Goal: Check status: Check status

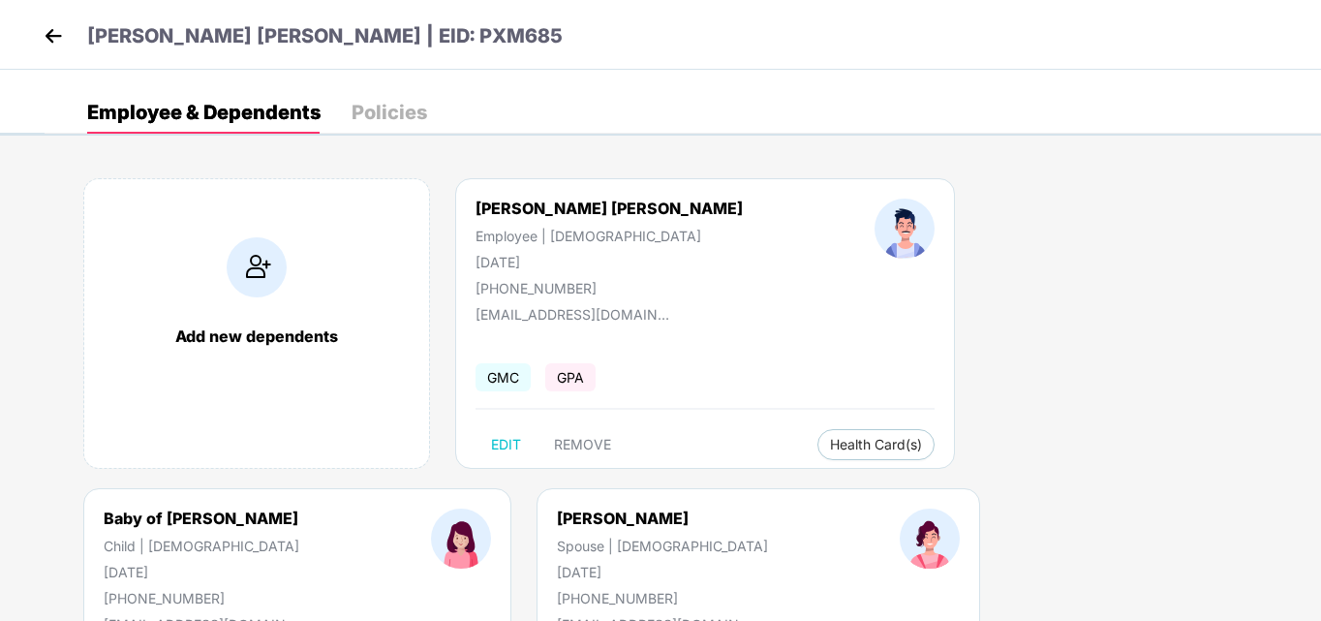
click at [55, 22] on img at bounding box center [53, 35] width 29 height 29
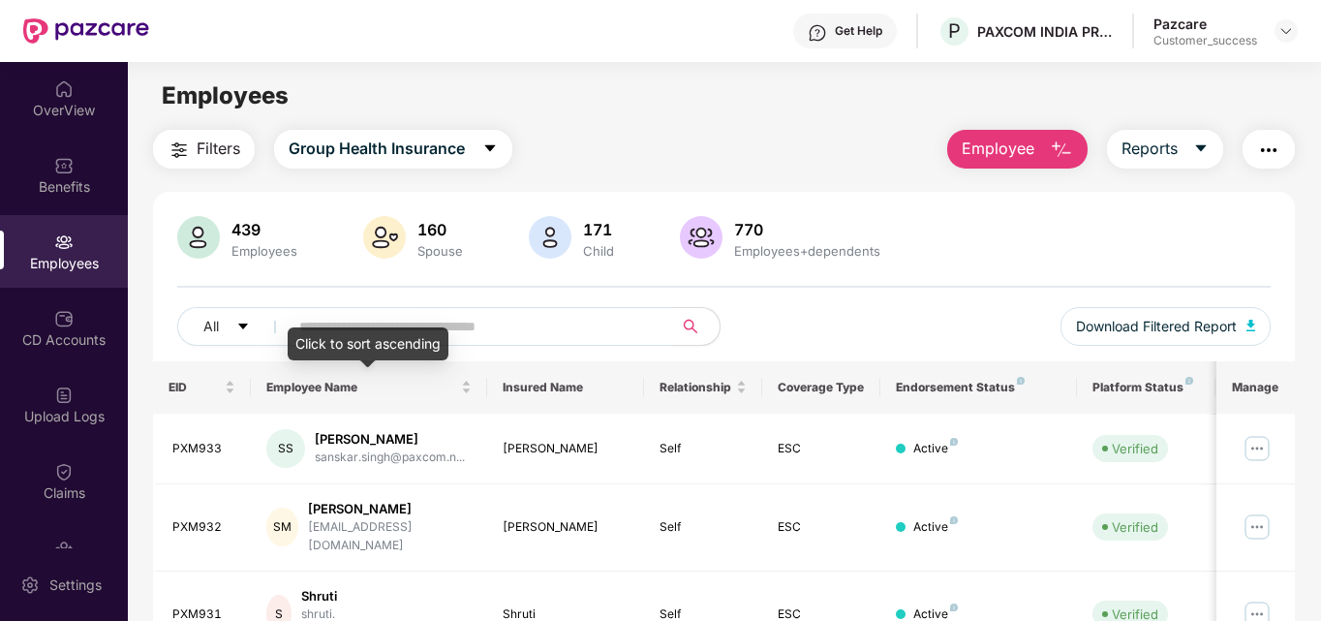
click at [432, 332] on div "Click to sort ascending" at bounding box center [368, 343] width 161 height 33
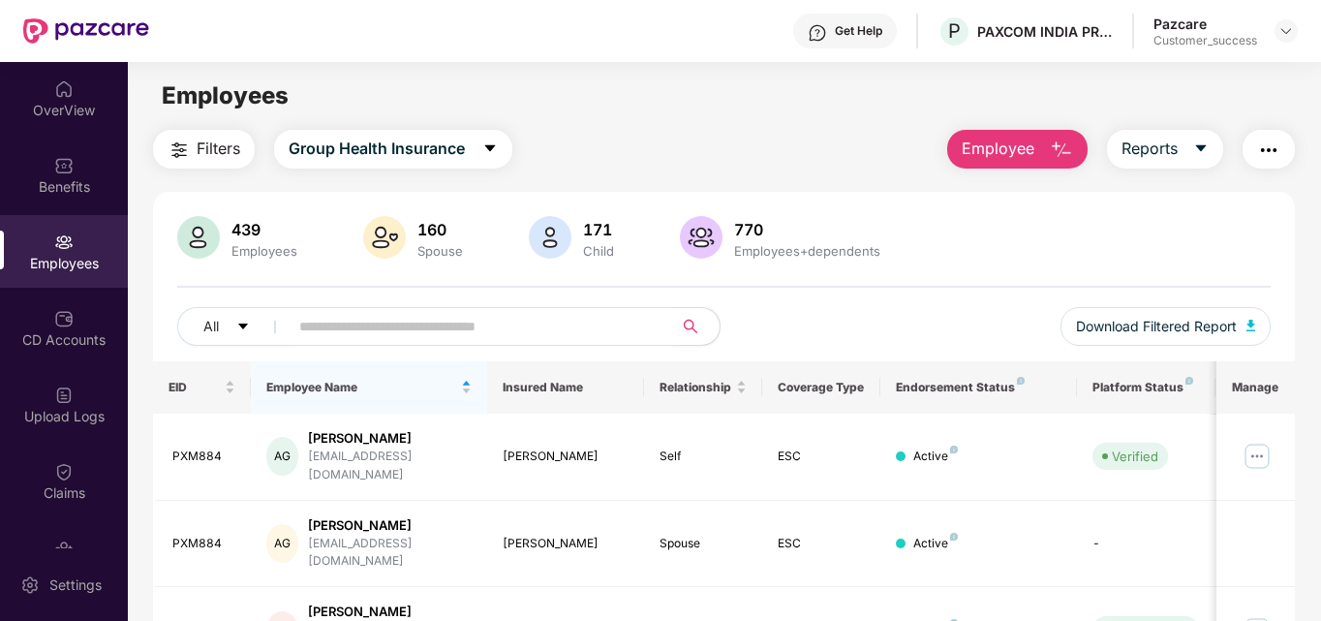
click at [464, 334] on input "text" at bounding box center [473, 326] width 348 height 29
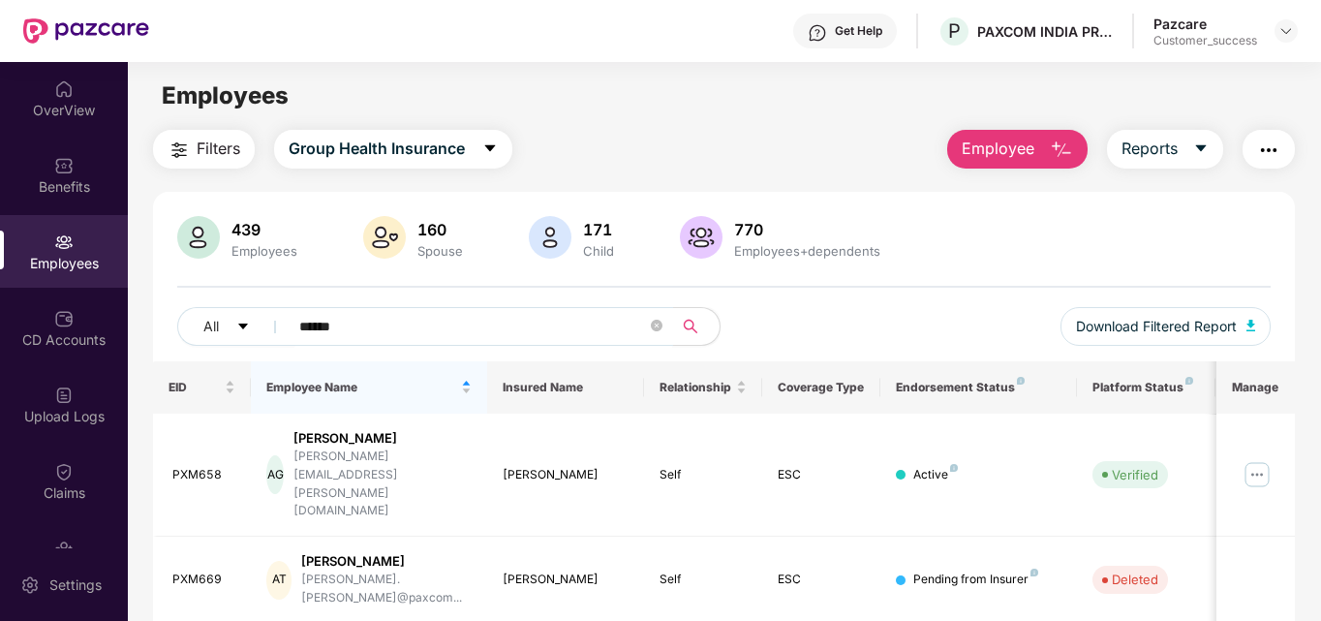
type input "******"
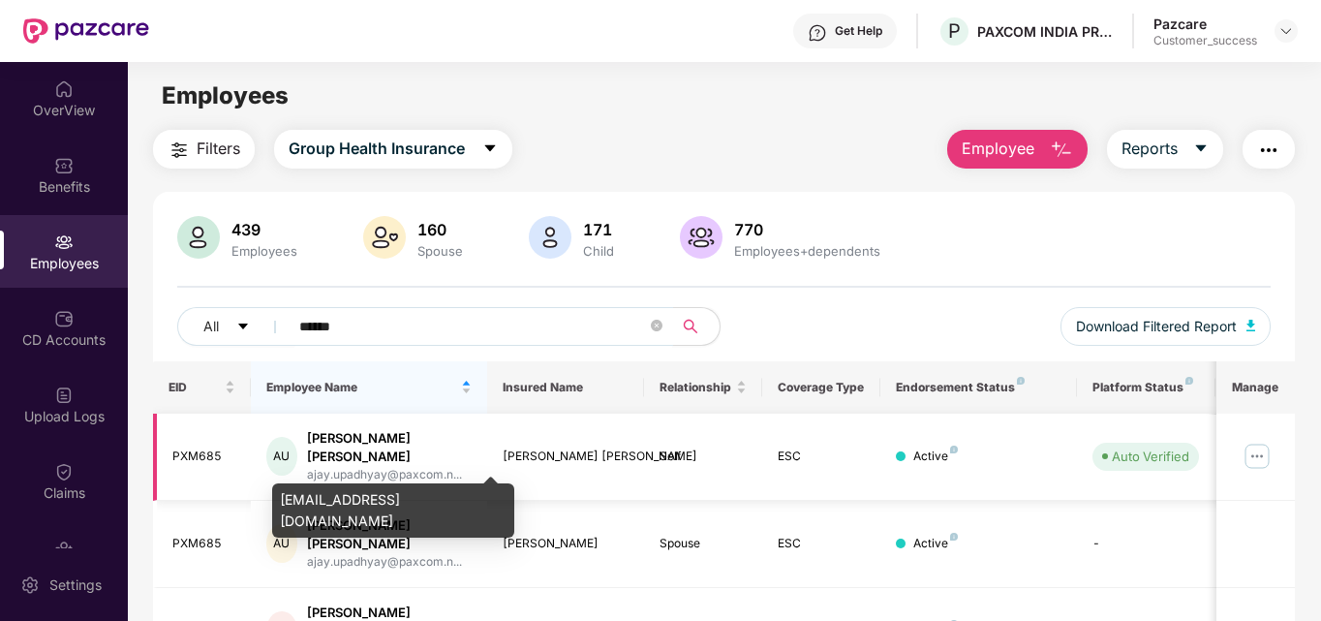
scroll to position [75, 0]
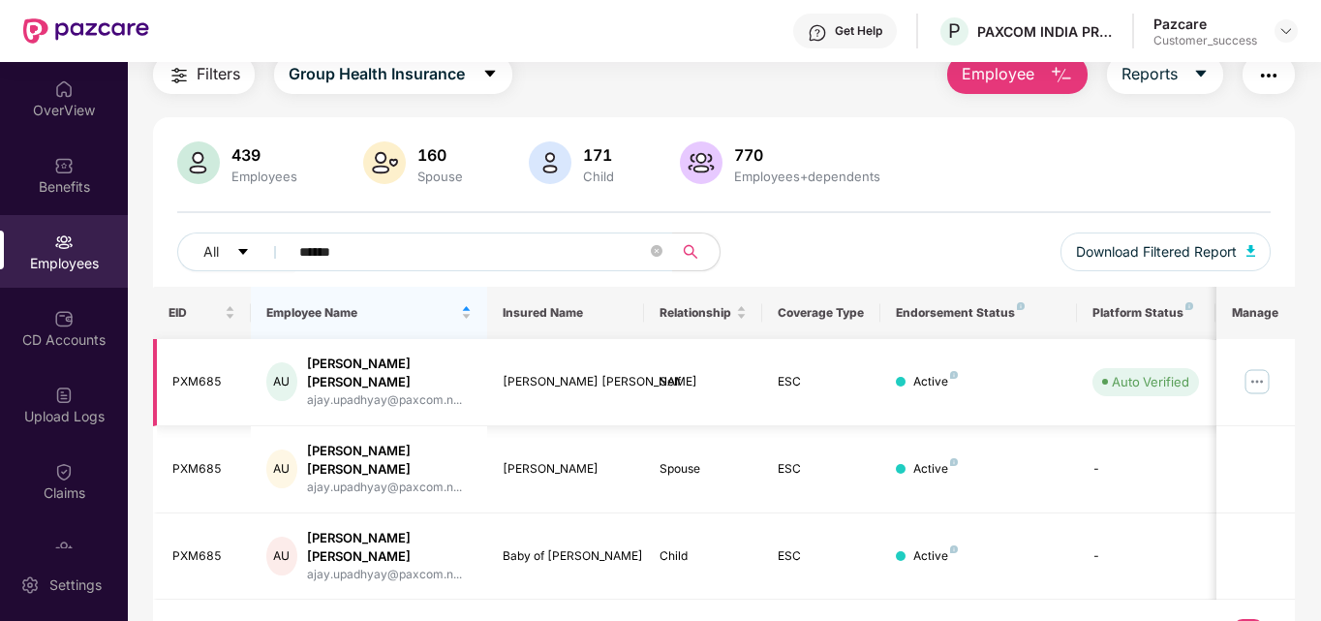
click at [1257, 371] on img at bounding box center [1257, 381] width 31 height 31
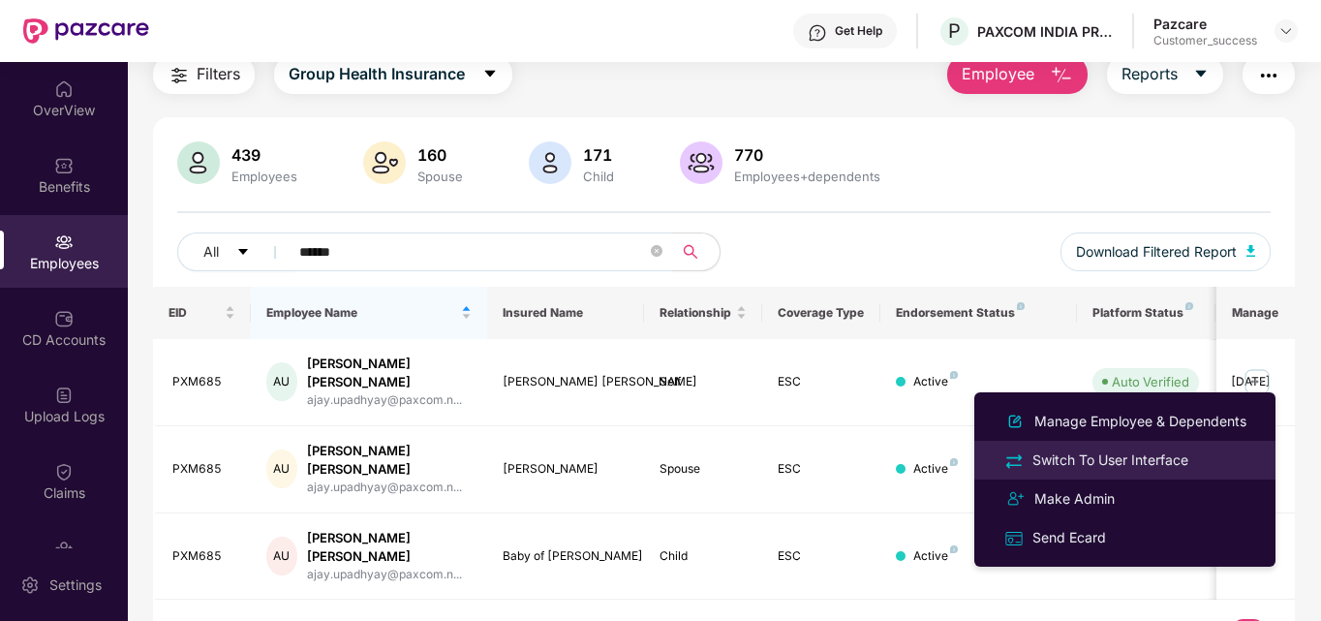
click at [1092, 453] on div "Switch To User Interface" at bounding box center [1111, 459] width 164 height 21
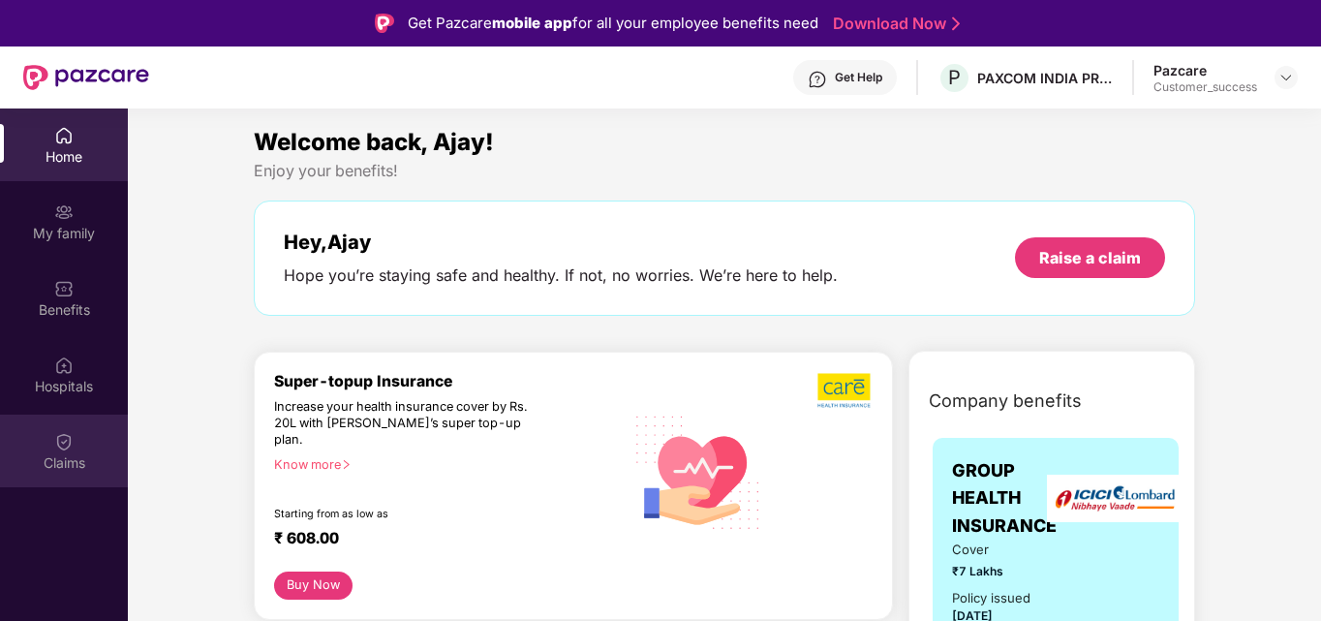
click at [61, 445] on img at bounding box center [63, 441] width 19 height 19
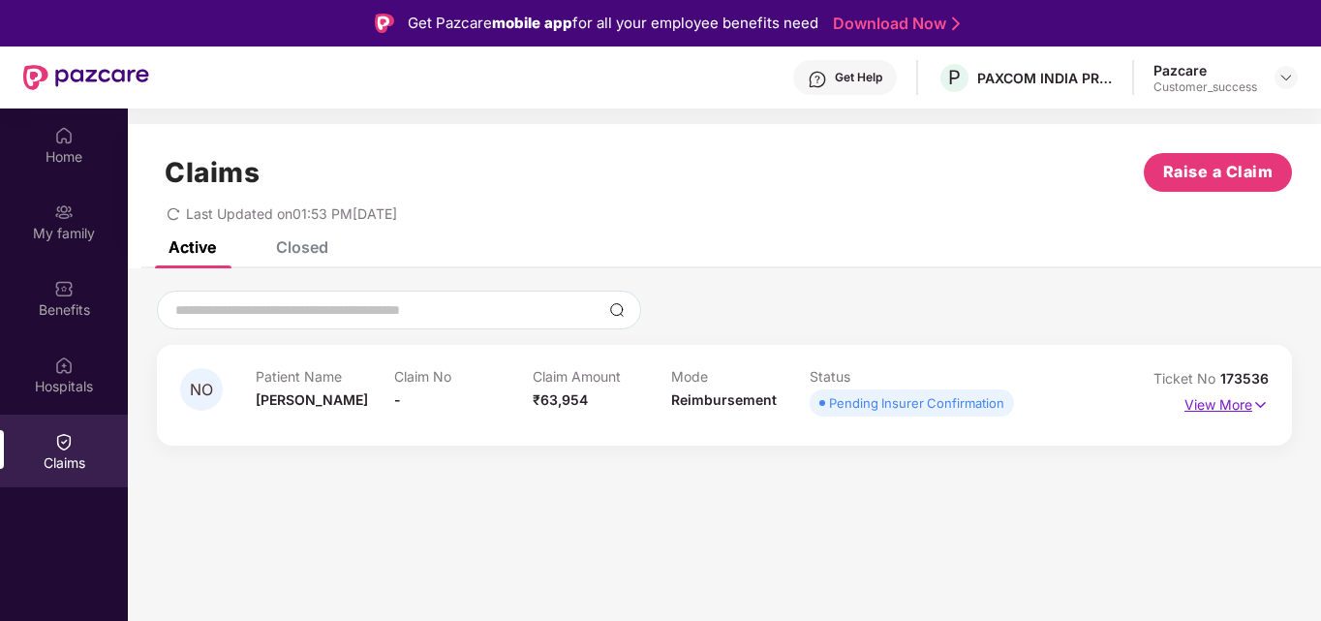
click at [1241, 405] on p "View More" at bounding box center [1226, 402] width 84 height 26
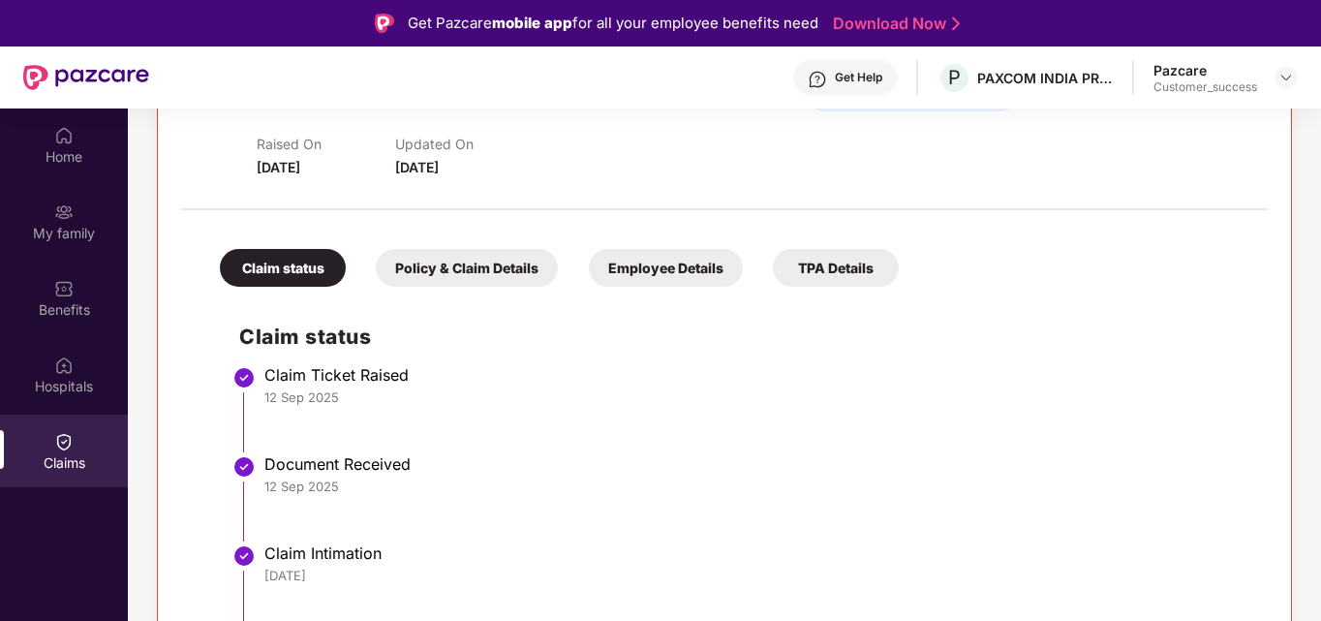
scroll to position [108, 0]
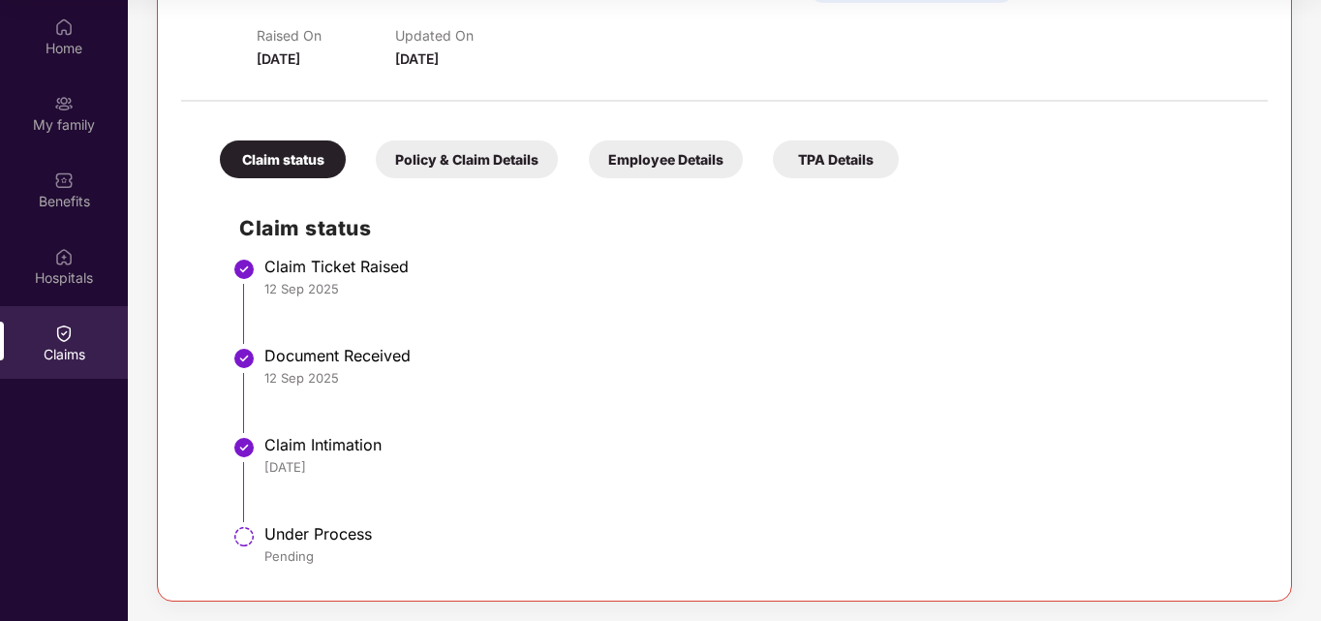
click at [427, 169] on div "Policy & Claim Details" at bounding box center [467, 159] width 182 height 38
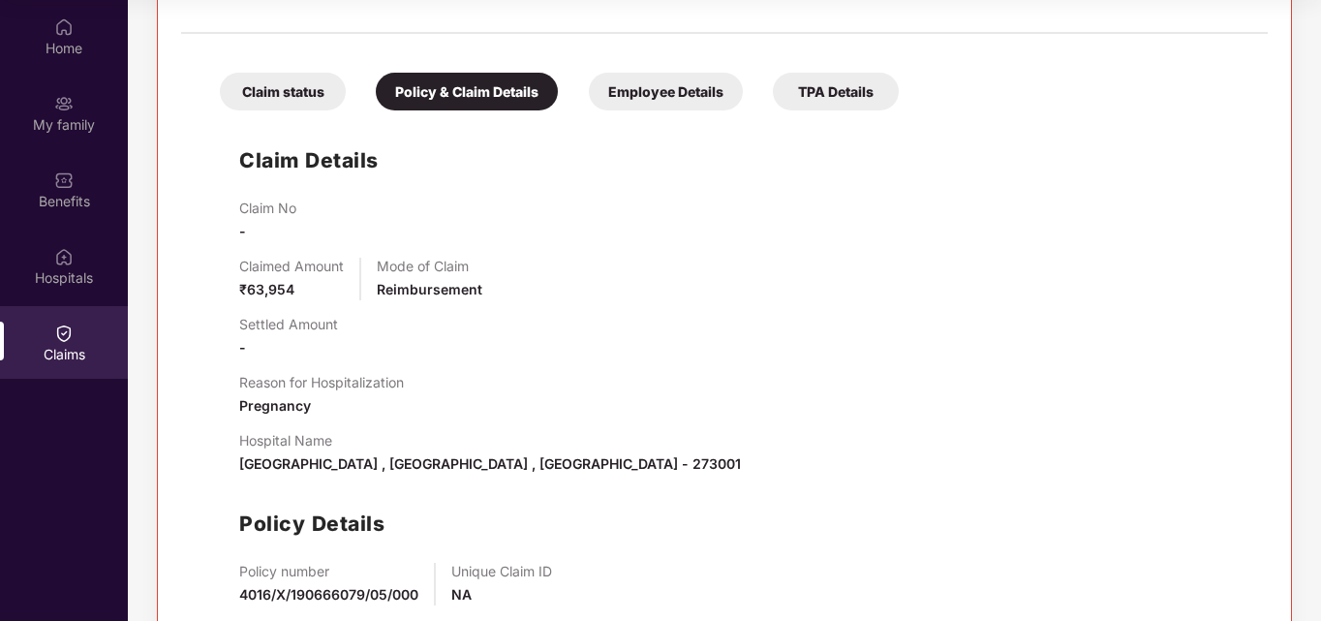
scroll to position [373, 0]
click at [319, 91] on div "Claim status" at bounding box center [283, 93] width 126 height 38
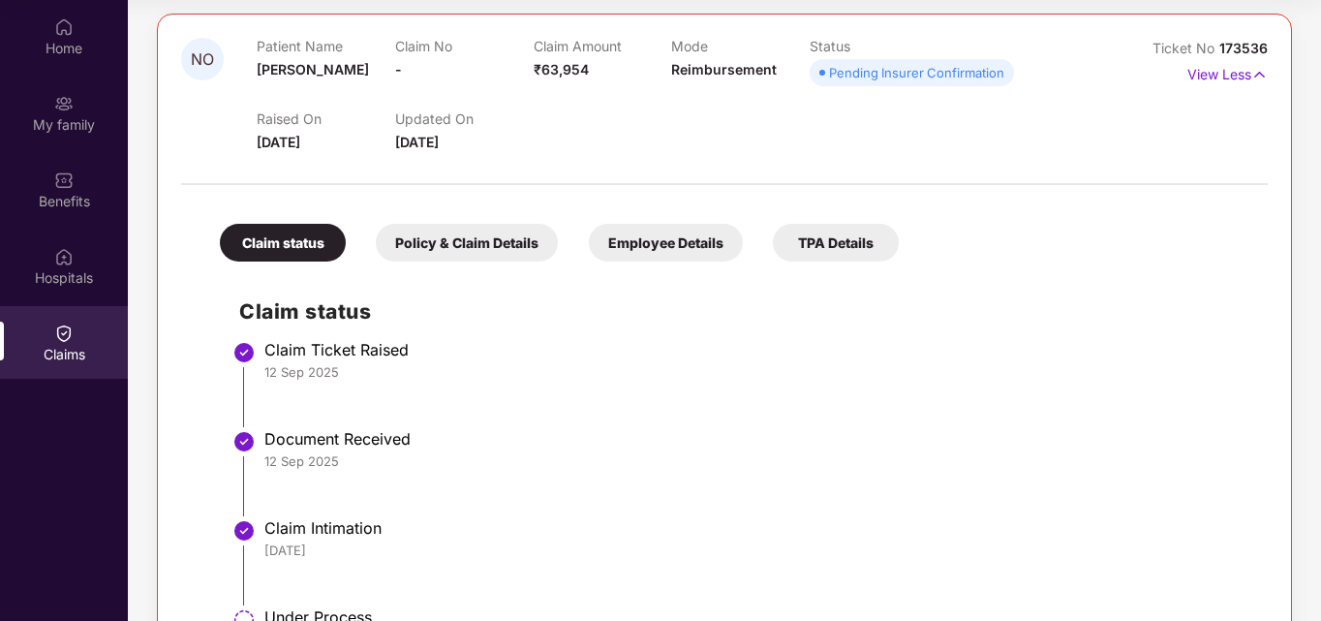
scroll to position [224, 0]
click at [828, 251] on div "TPA Details" at bounding box center [836, 242] width 126 height 38
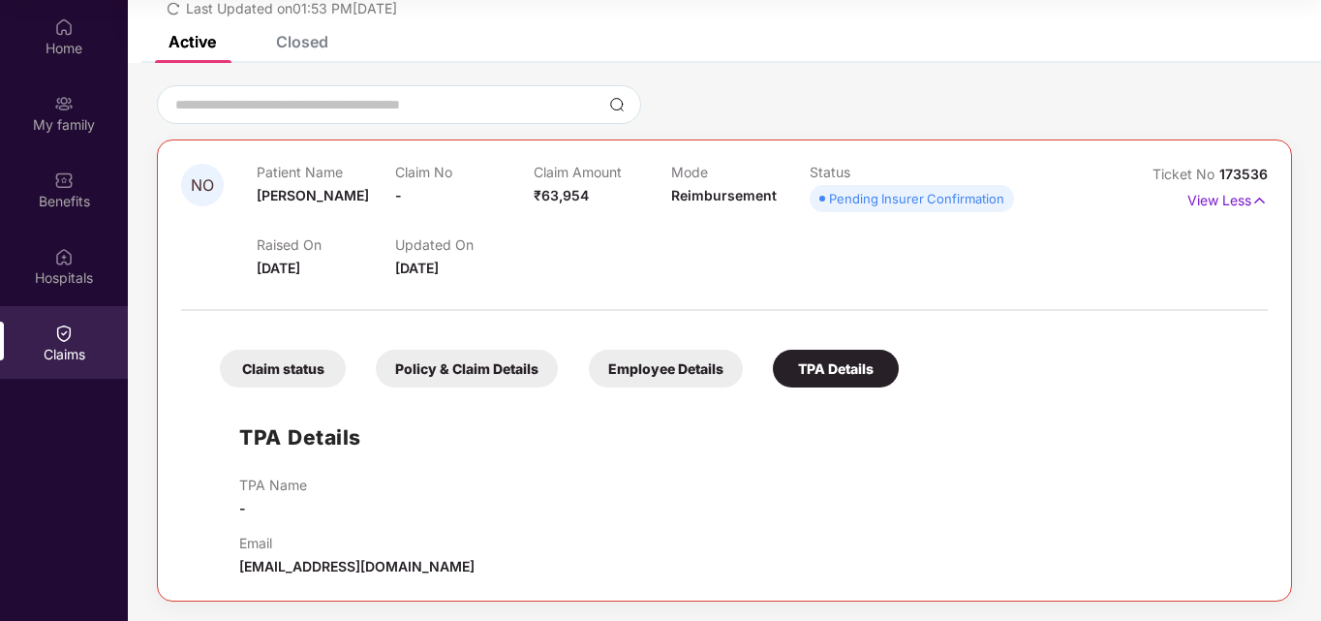
scroll to position [97, 0]
click at [311, 378] on div "Claim status" at bounding box center [283, 369] width 126 height 38
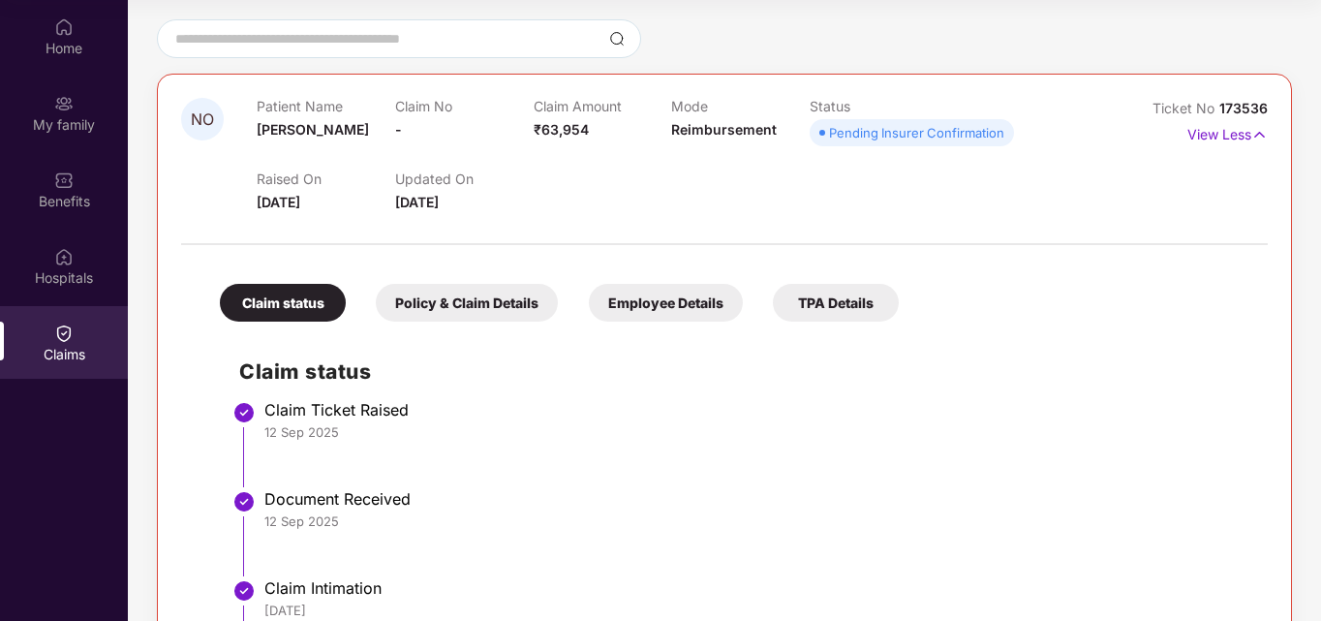
scroll to position [162, 0]
click at [473, 292] on div "Policy & Claim Details" at bounding box center [467, 304] width 182 height 38
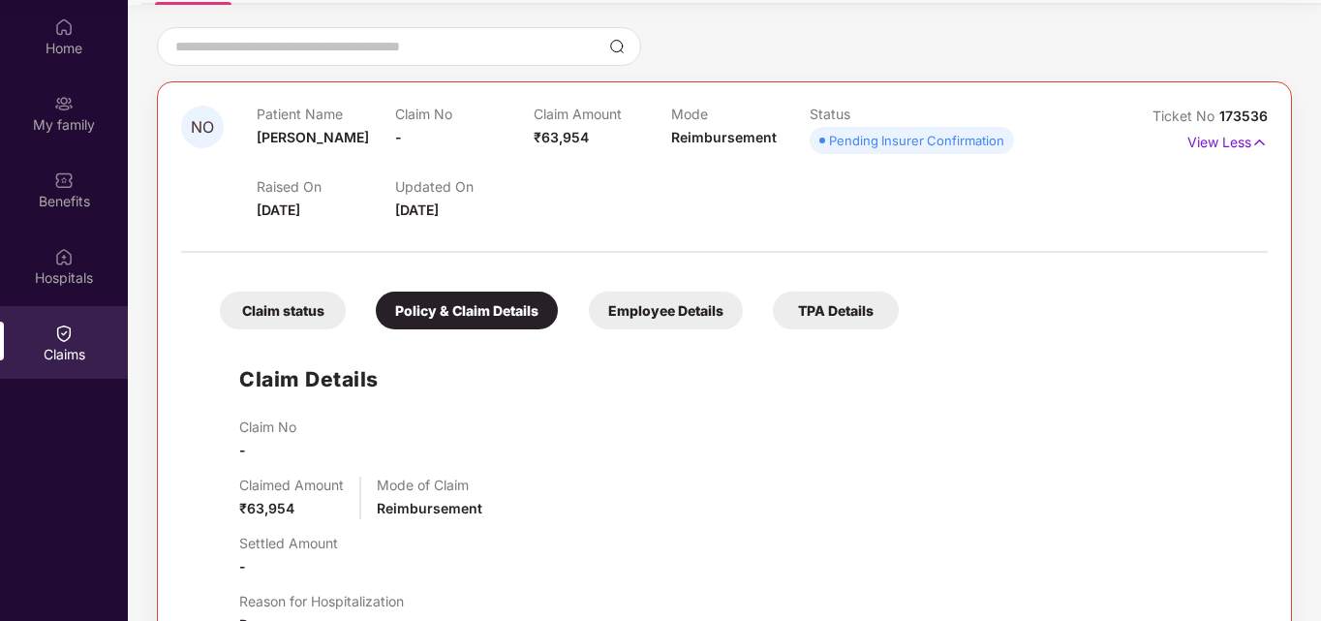
scroll to position [149, 0]
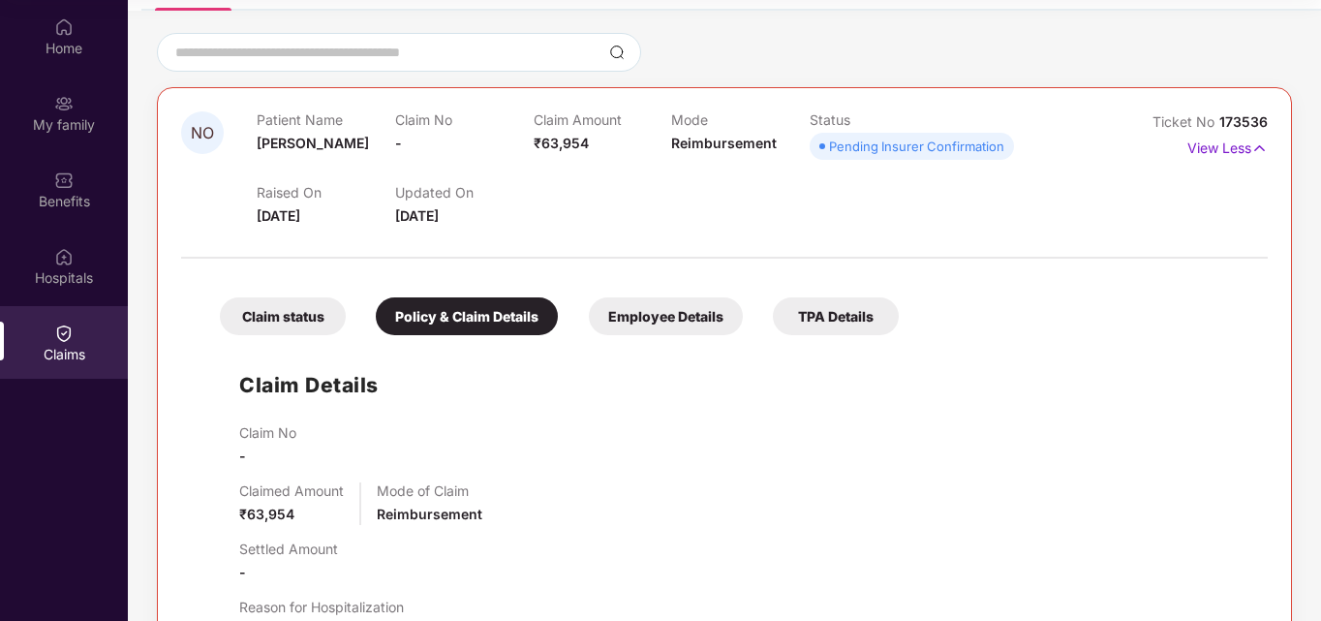
click at [646, 311] on div "Employee Details" at bounding box center [666, 316] width 154 height 38
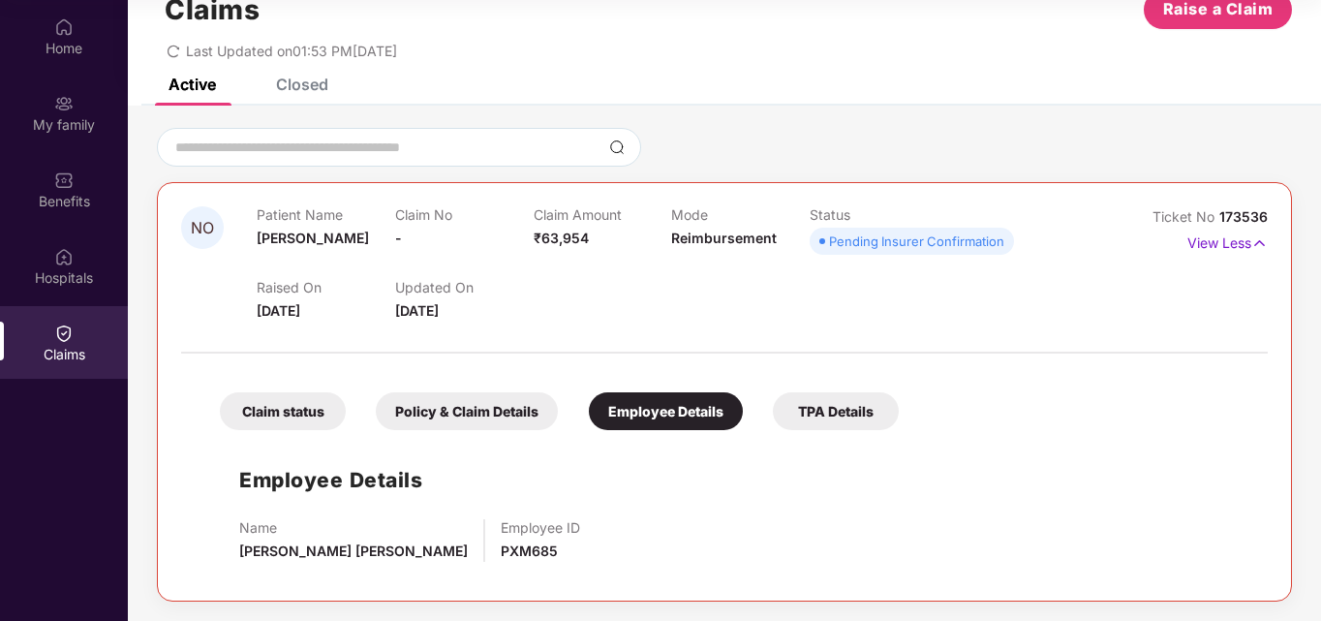
click at [320, 411] on div "Claim status" at bounding box center [283, 411] width 126 height 38
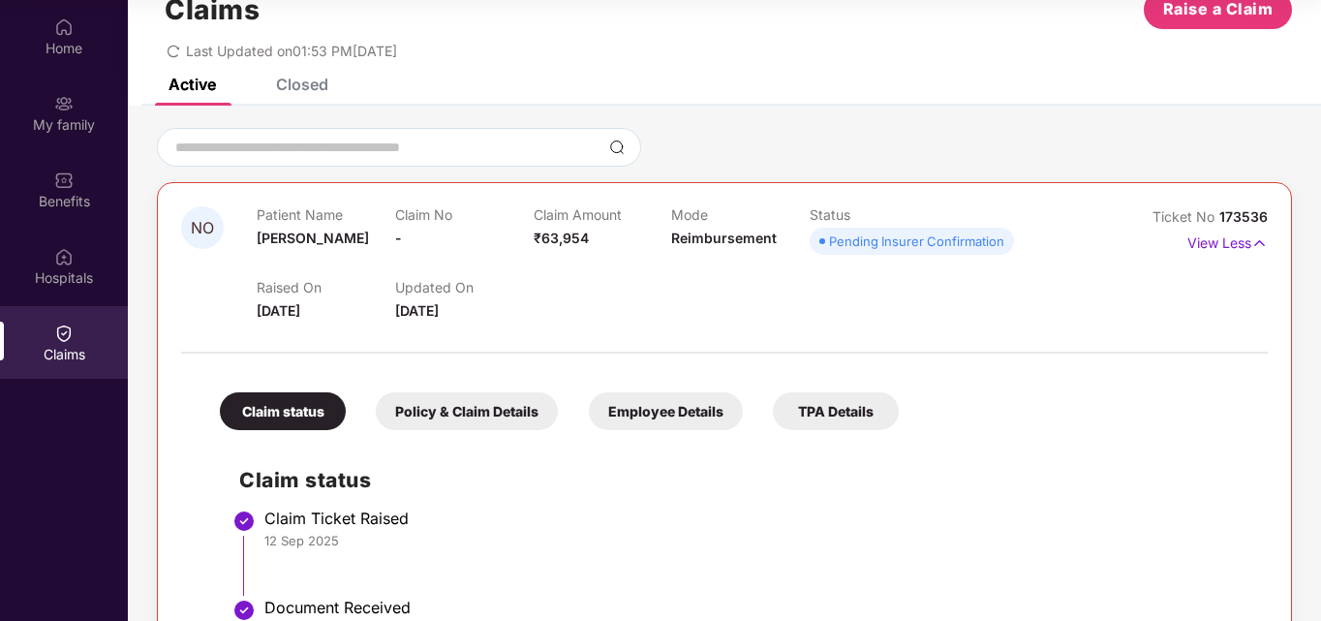
scroll to position [149, 0]
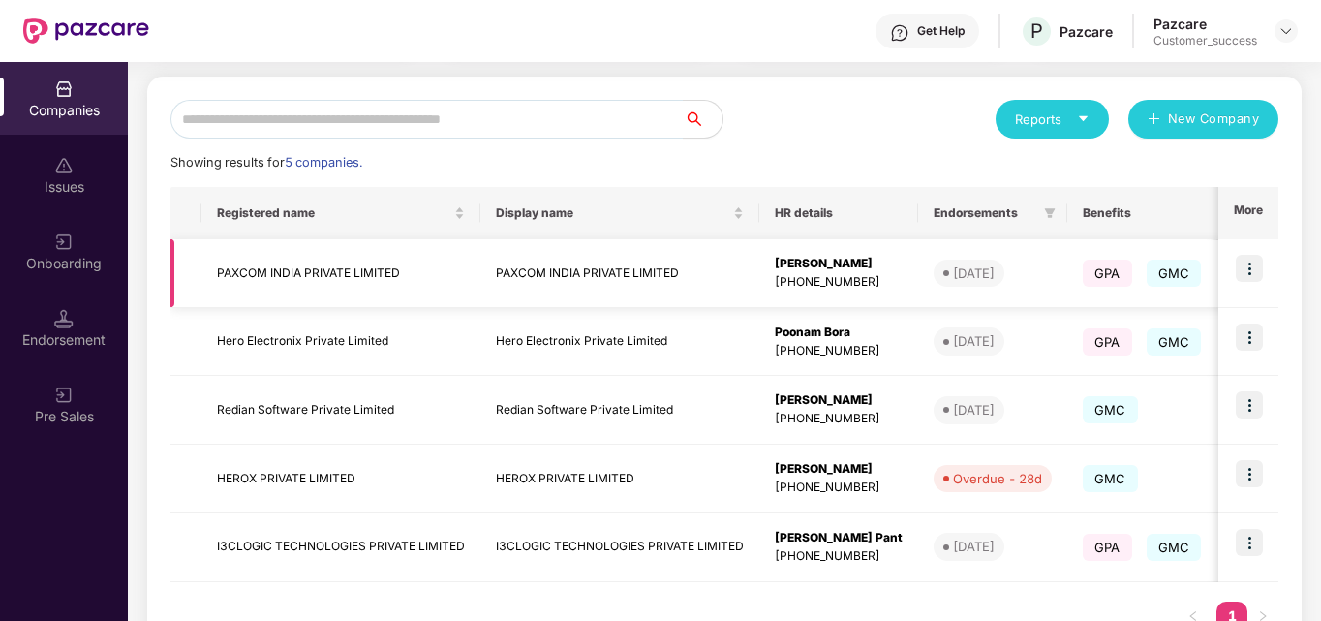
scroll to position [194, 0]
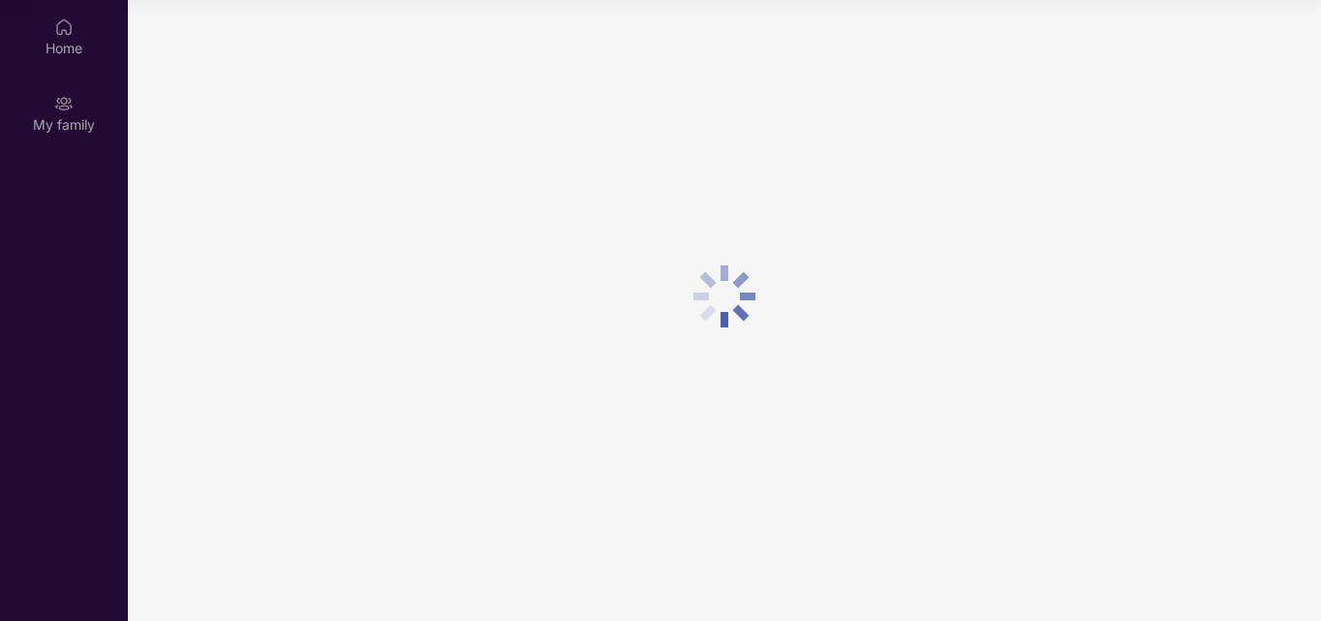
scroll to position [108, 0]
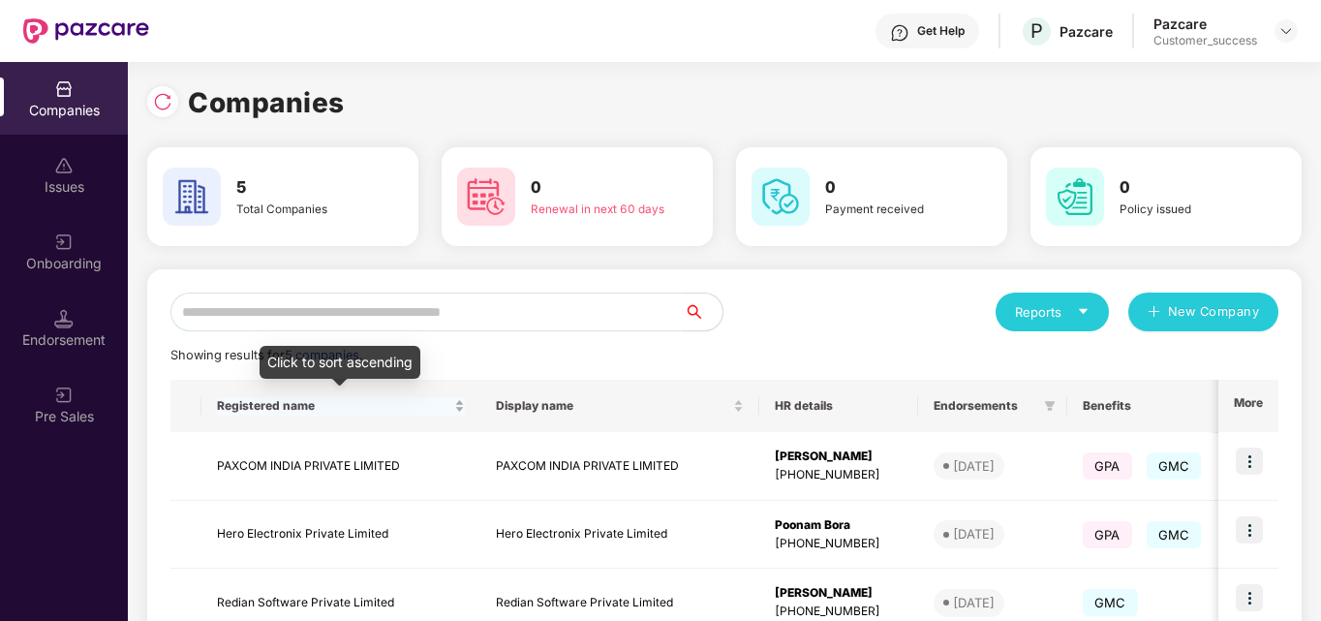
scroll to position [262, 0]
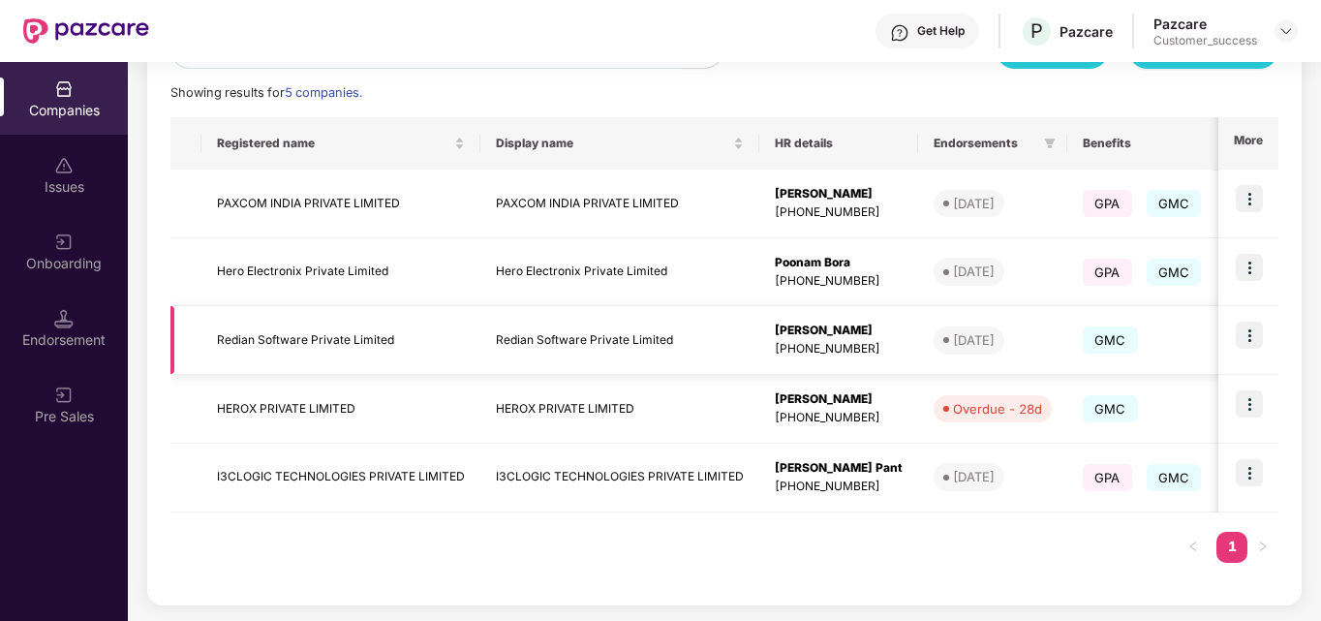
click at [1254, 330] on img at bounding box center [1249, 335] width 27 height 27
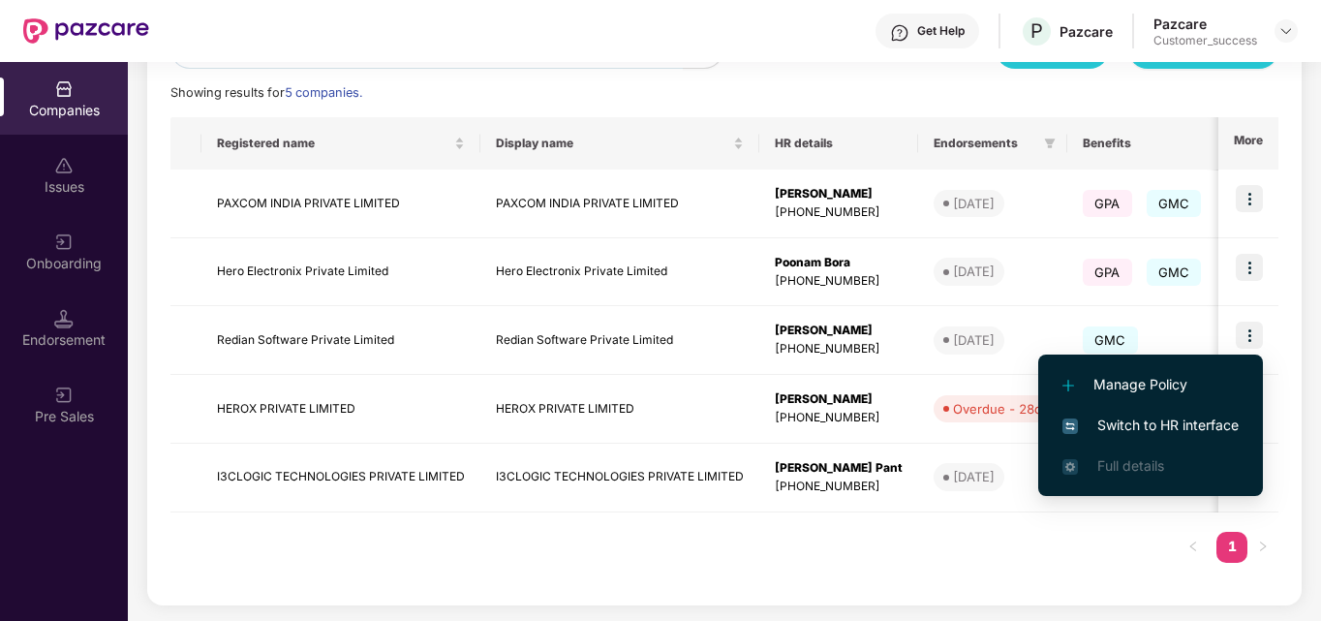
click at [1109, 419] on span "Switch to HR interface" at bounding box center [1150, 425] width 176 height 21
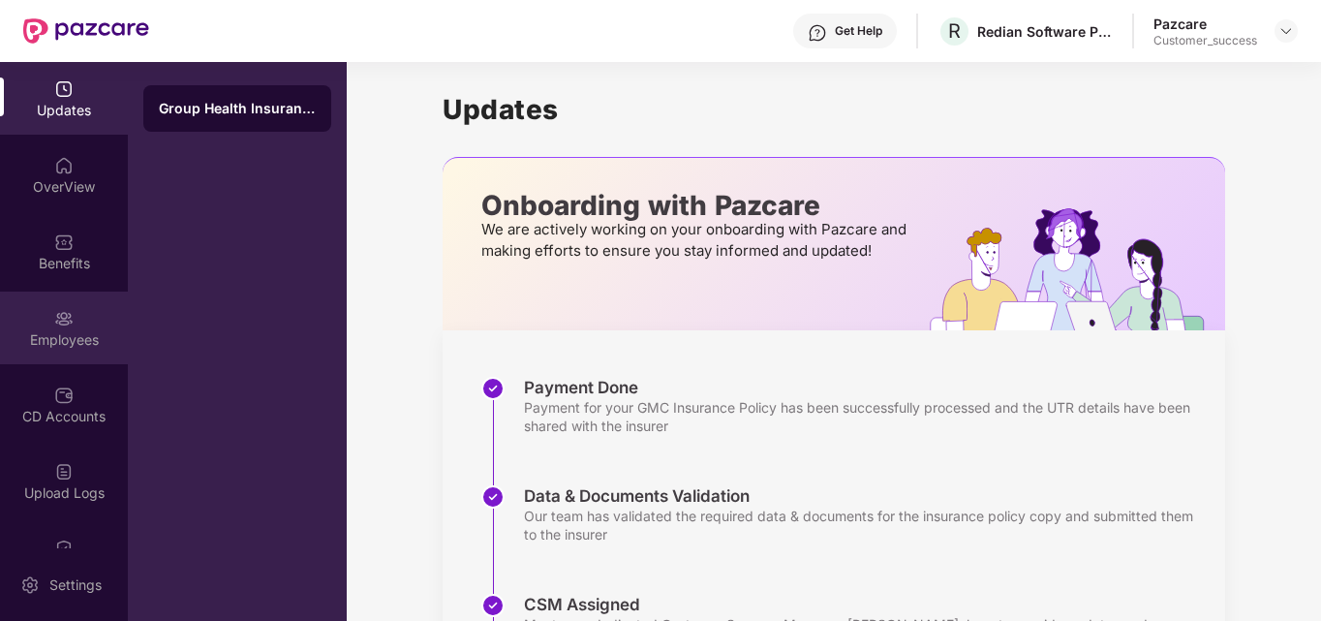
click at [89, 310] on div "Employees" at bounding box center [64, 328] width 128 height 73
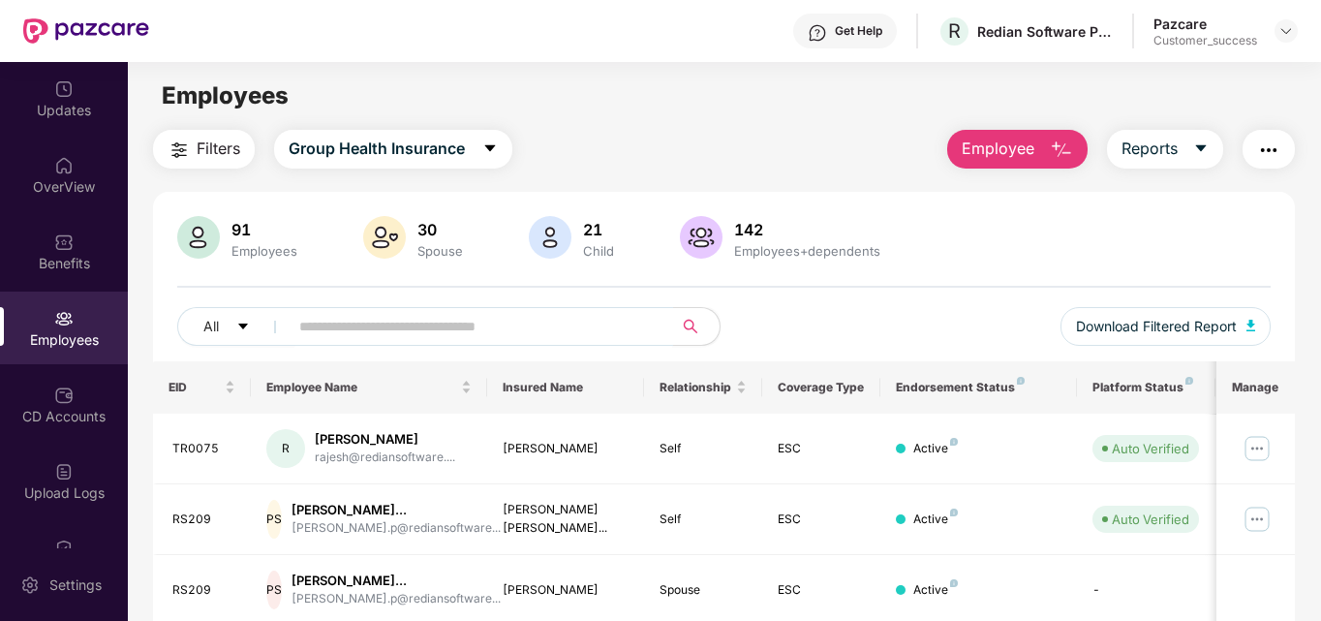
click at [431, 329] on input "text" at bounding box center [473, 326] width 348 height 29
type input "******"
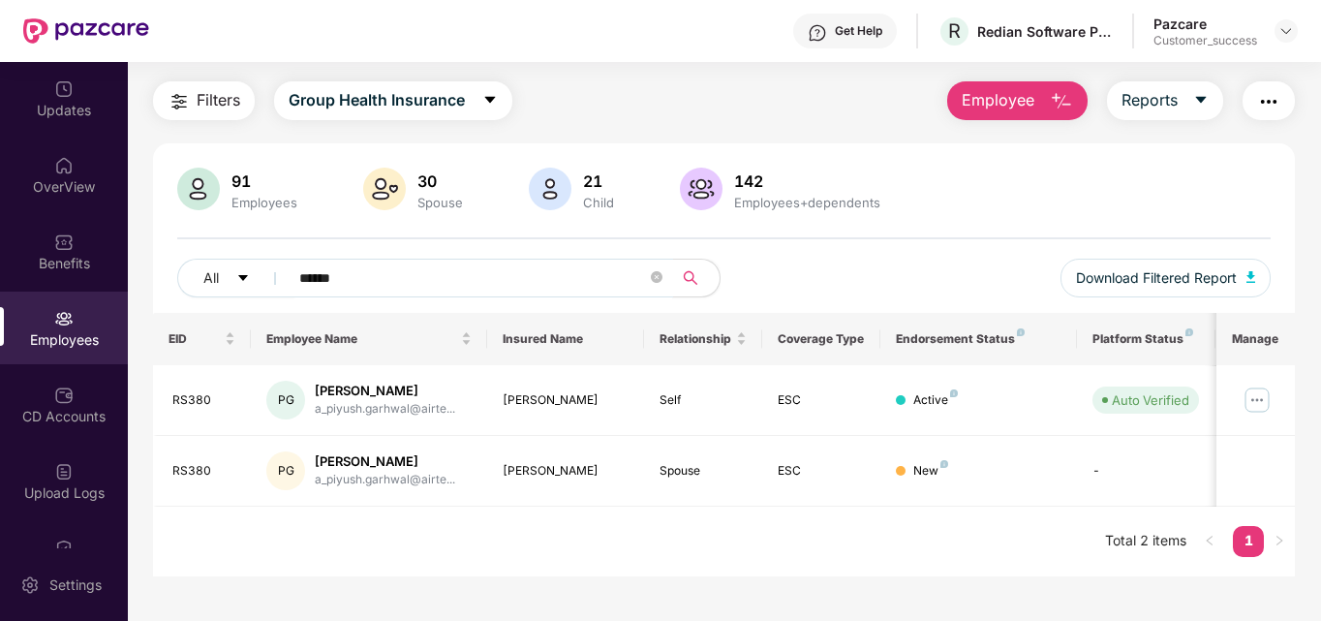
scroll to position [54, 0]
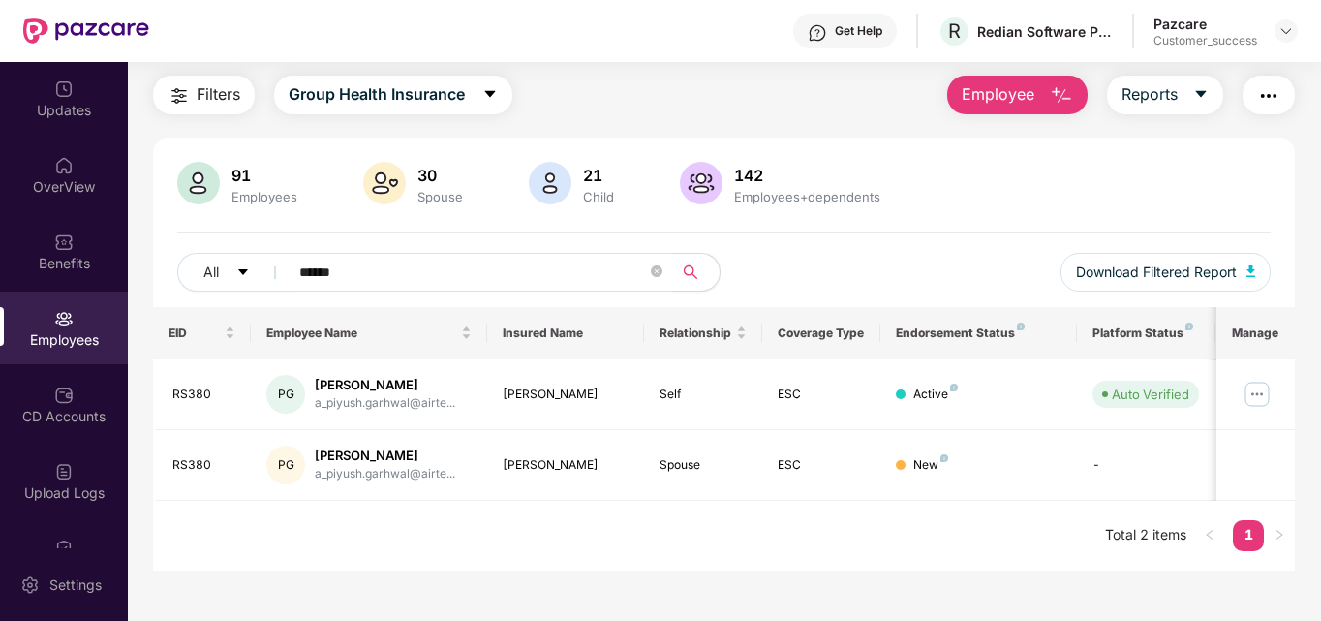
click at [794, 269] on div "All ****** Download Filtered Report" at bounding box center [724, 280] width 1094 height 54
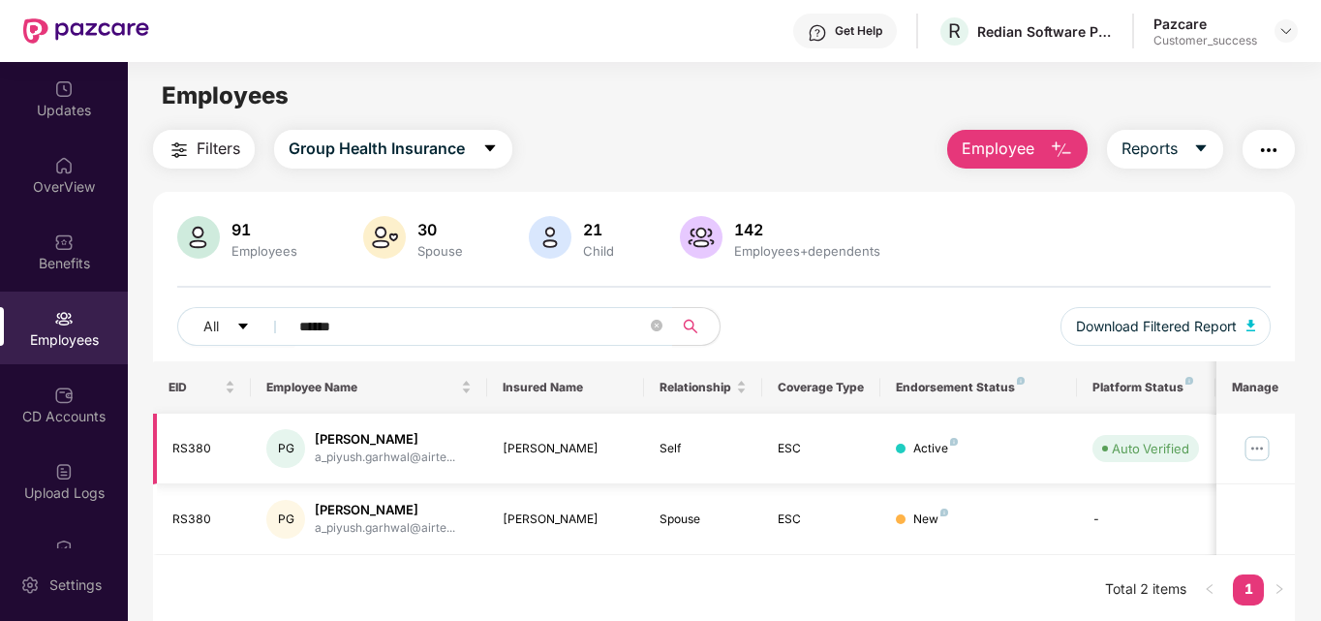
scroll to position [54, 0]
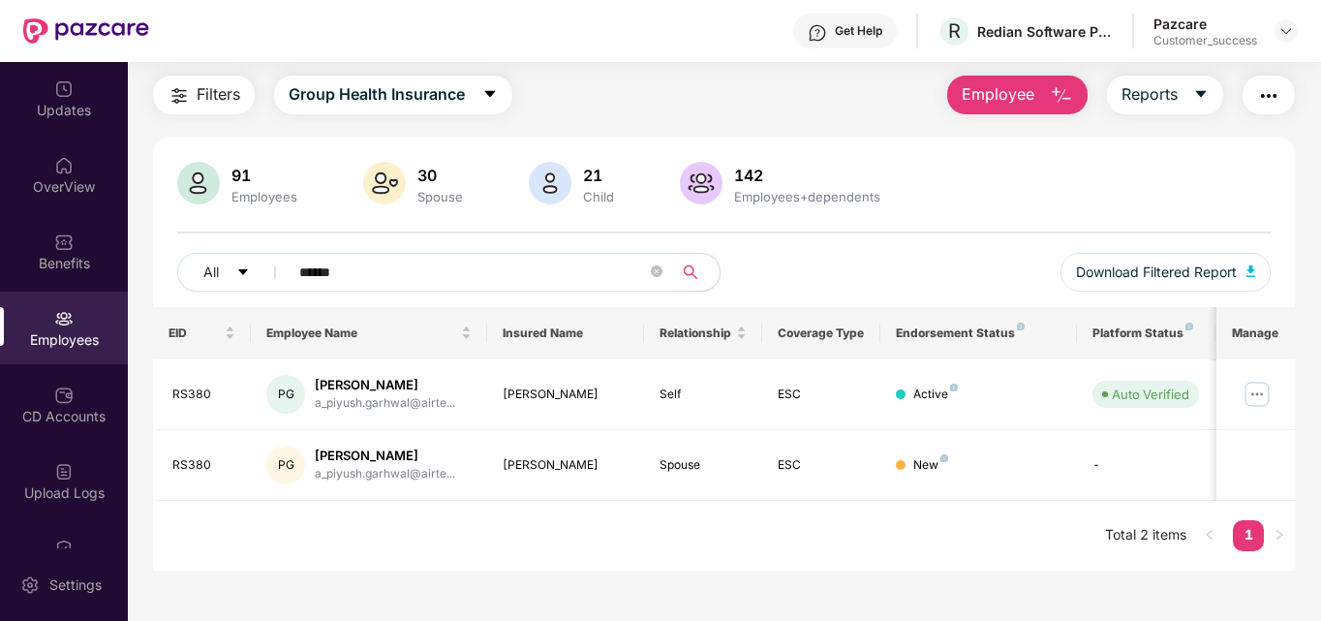
click at [595, 275] on input "******" at bounding box center [473, 272] width 348 height 29
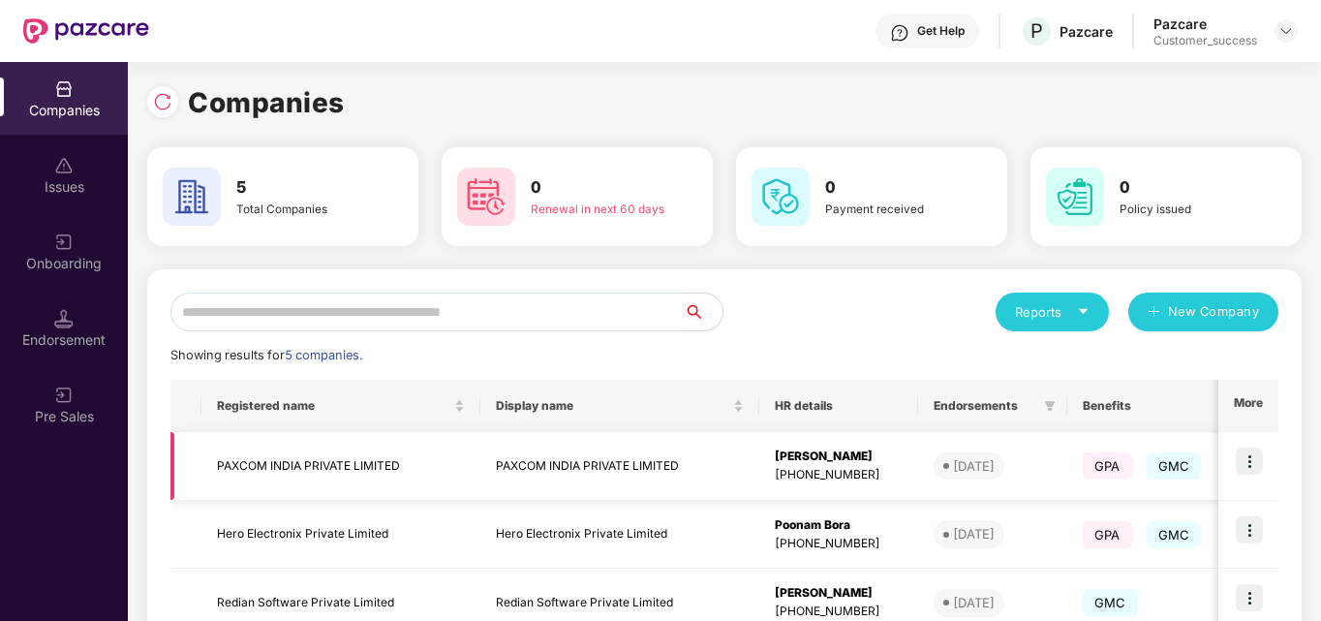
scroll to position [262, 0]
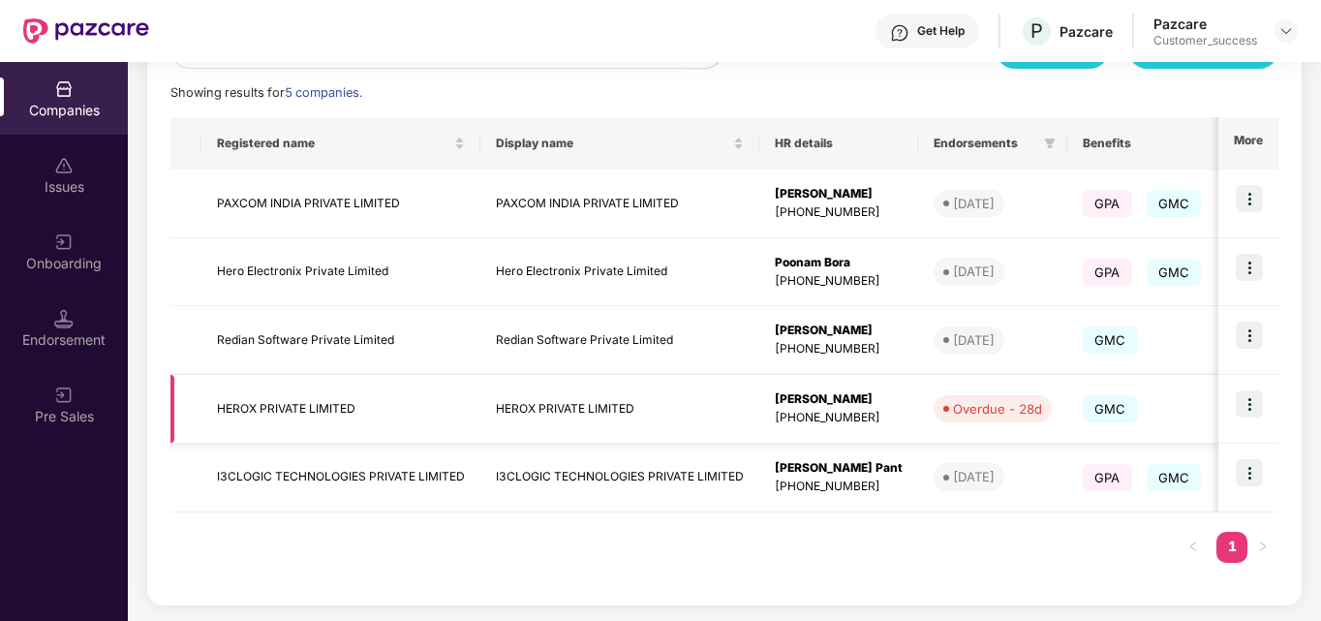
click at [1243, 407] on img at bounding box center [1249, 403] width 27 height 27
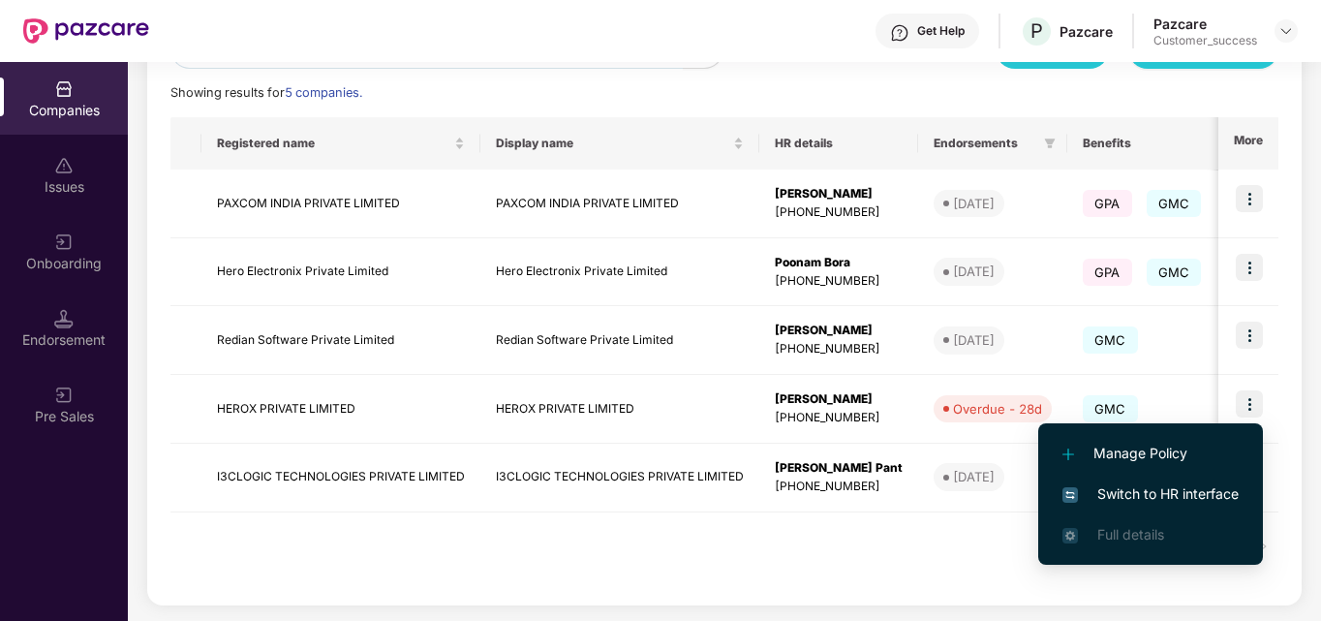
click at [1131, 489] on span "Switch to HR interface" at bounding box center [1150, 493] width 176 height 21
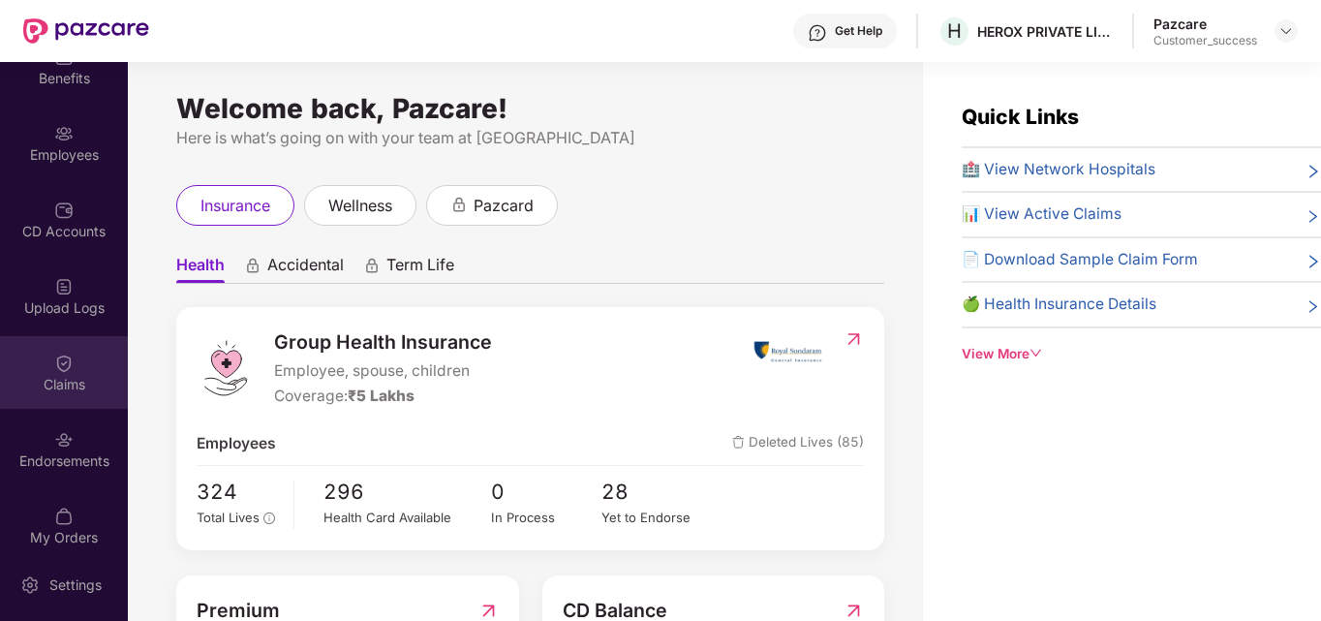
scroll to position [110, 0]
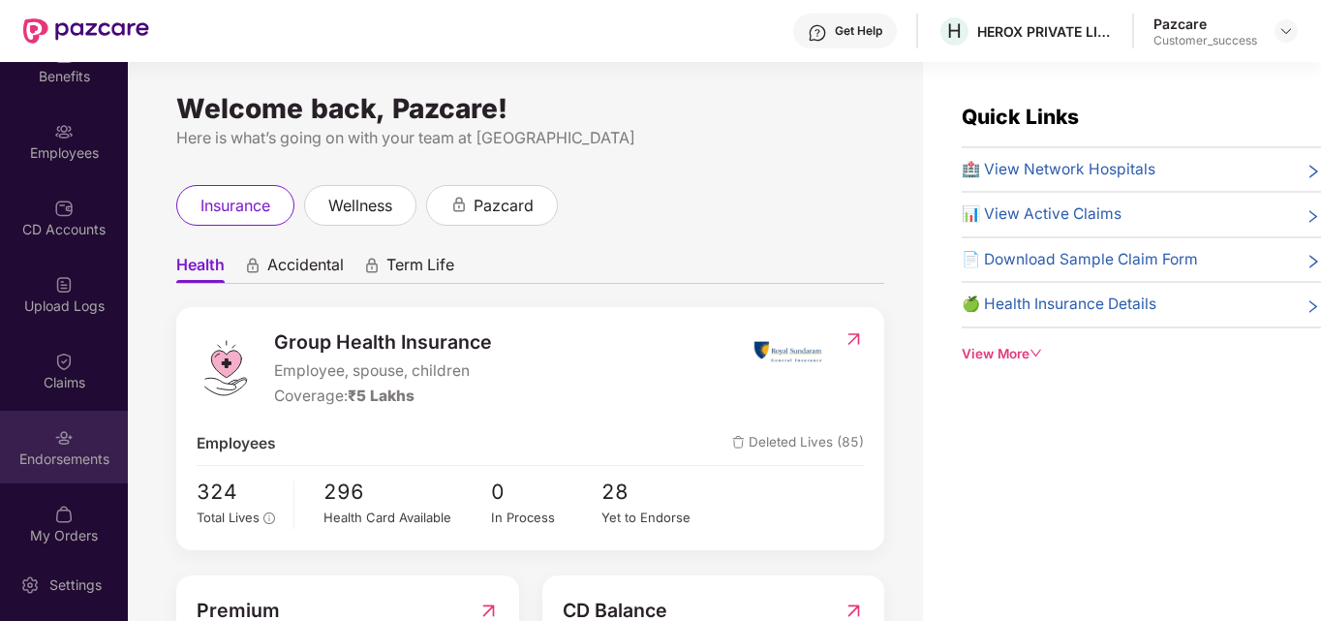
click at [43, 427] on div "Endorsements" at bounding box center [64, 447] width 128 height 73
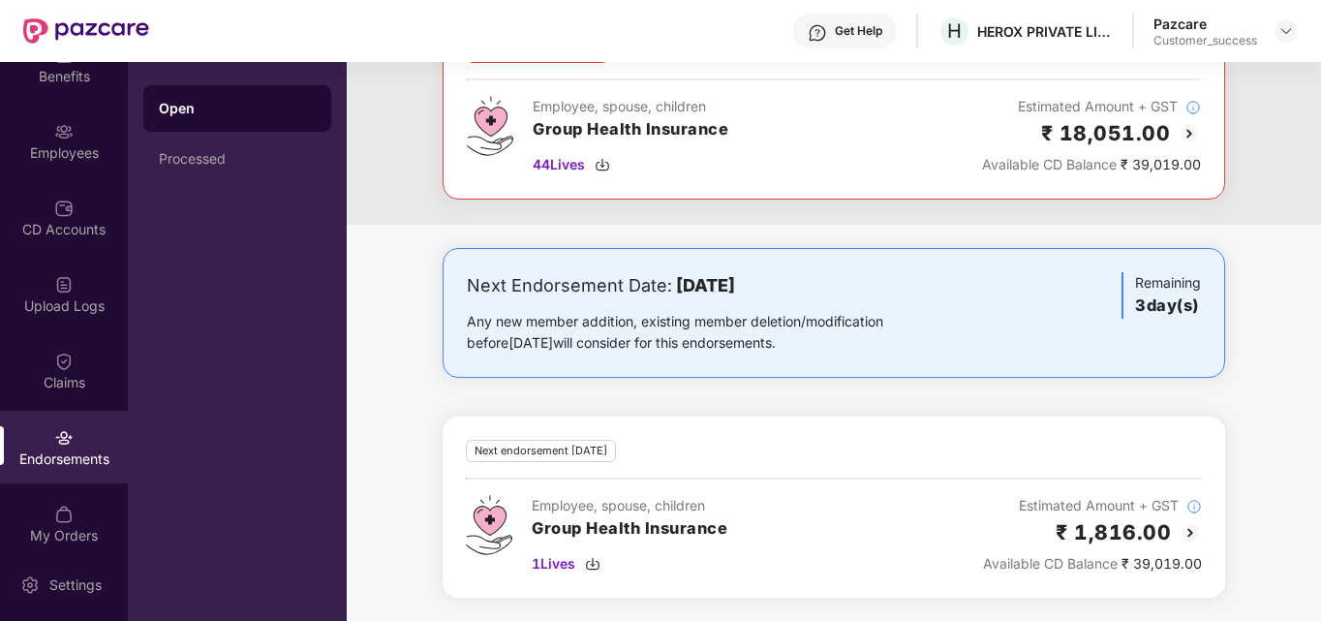
scroll to position [19, 0]
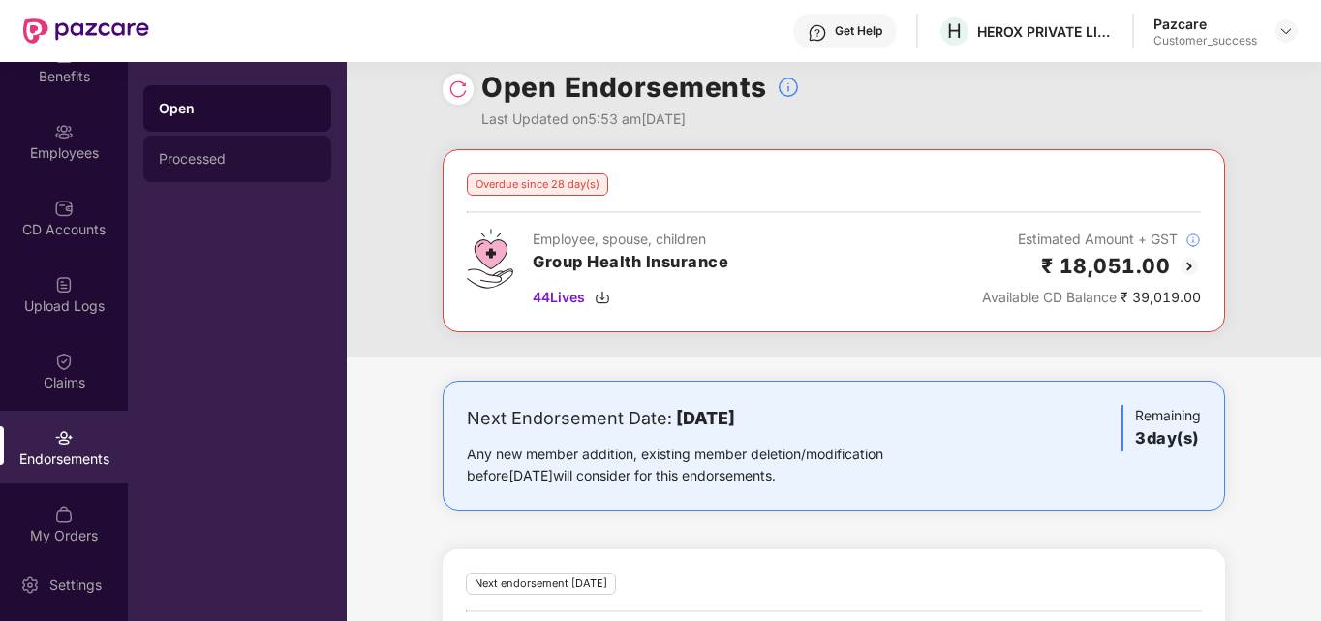
click at [275, 159] on div "Processed" at bounding box center [237, 158] width 157 height 15
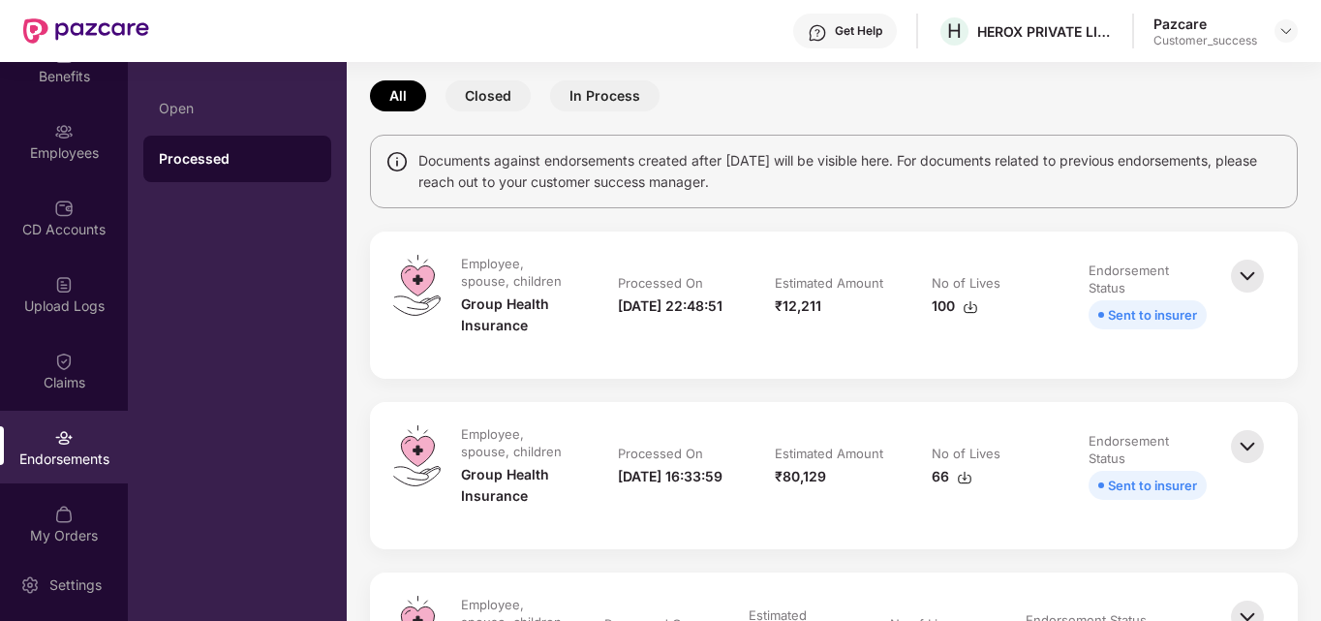
scroll to position [82, 0]
click at [1240, 280] on img at bounding box center [1247, 275] width 43 height 43
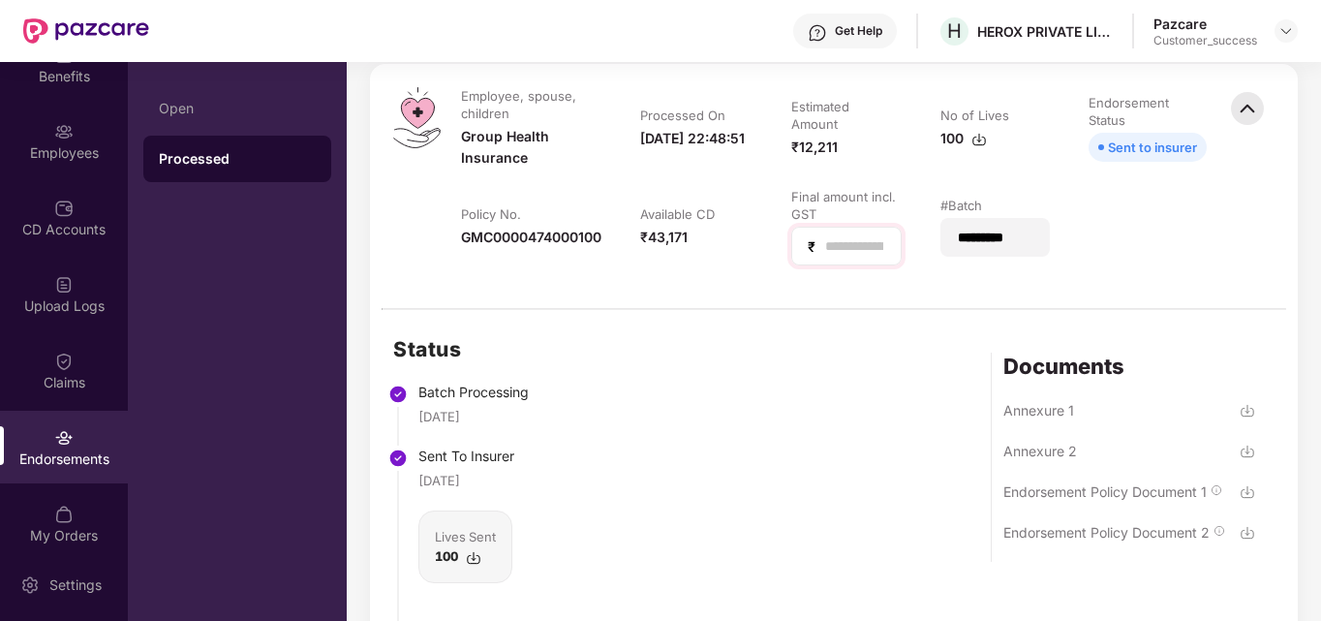
scroll to position [250, 0]
click at [987, 233] on input "*********" at bounding box center [995, 237] width 77 height 20
drag, startPoint x: 983, startPoint y: 239, endPoint x: 1059, endPoint y: 235, distance: 75.6
click at [1059, 235] on td "#Batch *********" at bounding box center [991, 235] width 155 height 97
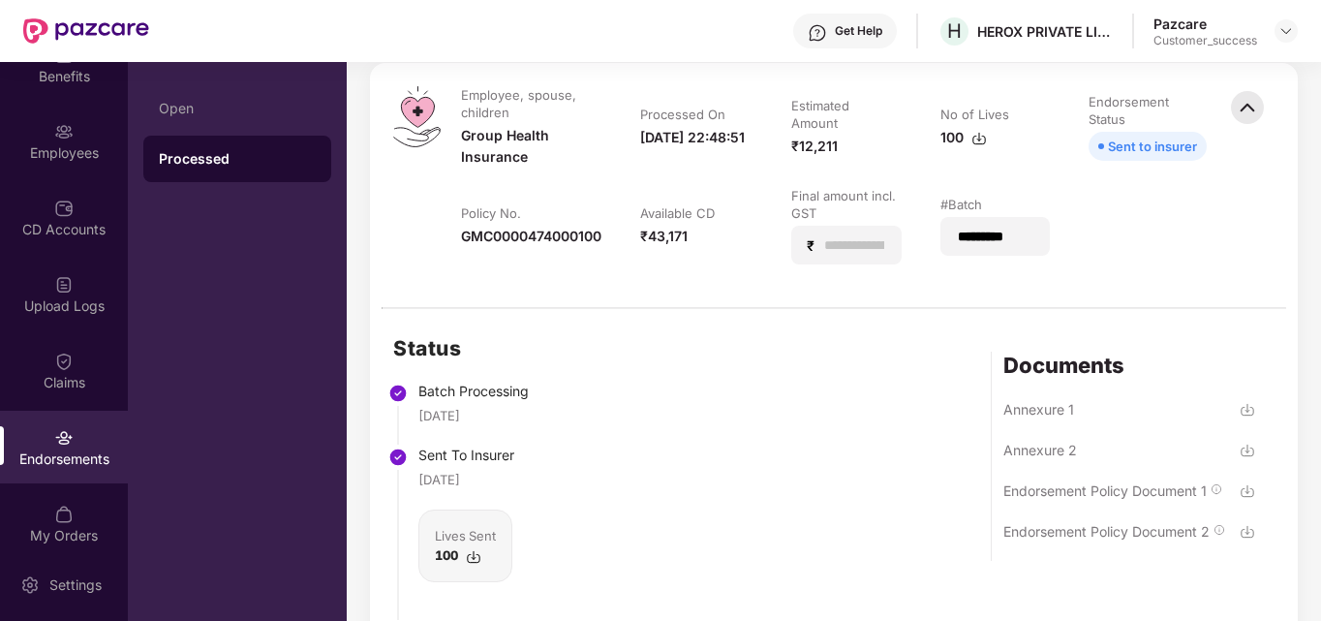
click at [1107, 253] on table "Employee, spouse, children Group Health Insurance Processed On [DATE] 22:48:51 …" at bounding box center [834, 185] width 784 height 198
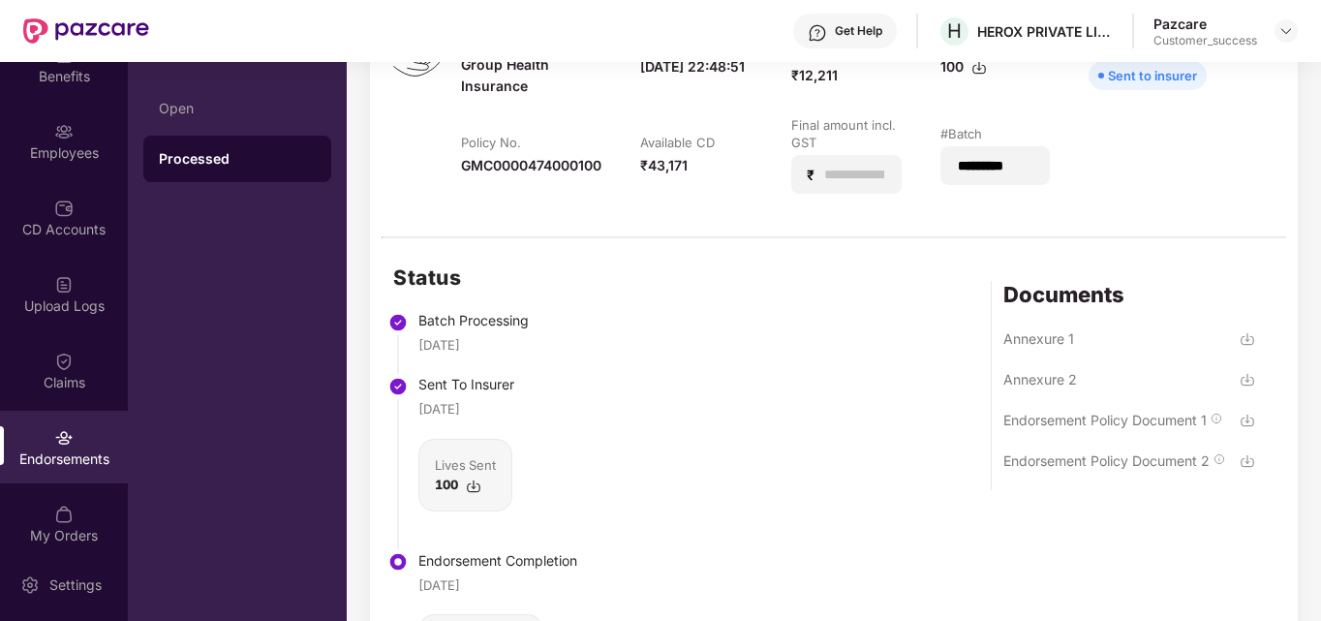
scroll to position [326, 0]
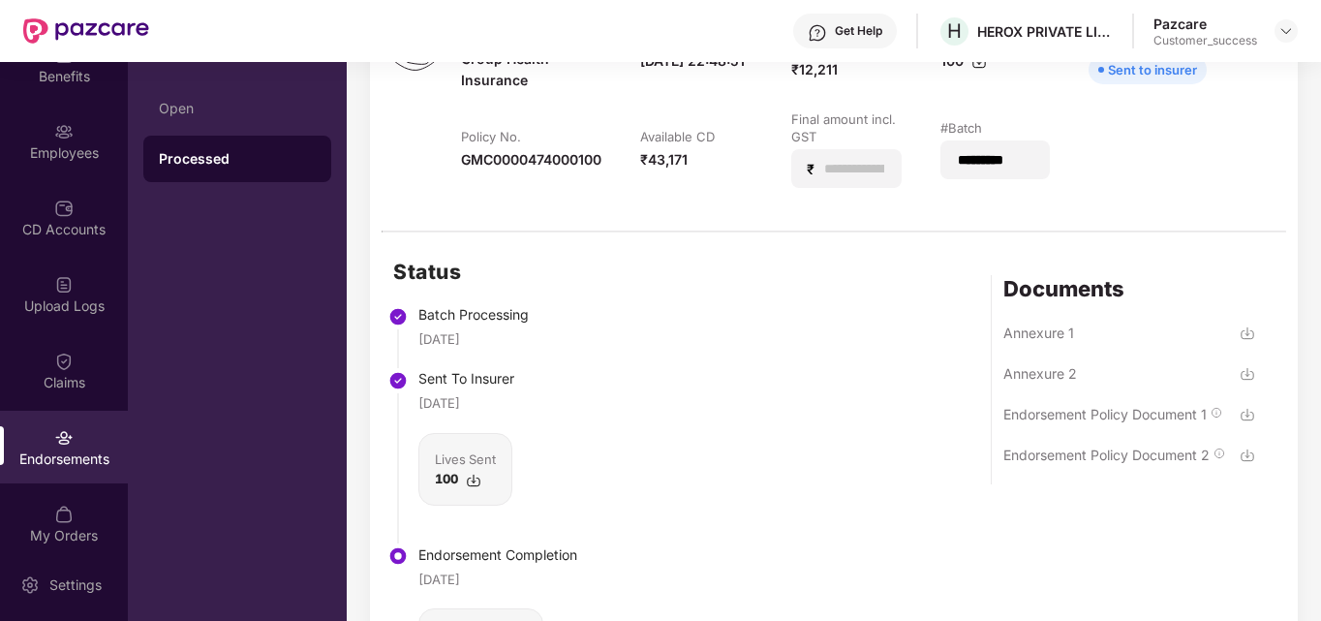
click at [782, 381] on div "Status Batch Processing [DATE] Sent To Insurer [DATE] Lives Sent 100 Endorsemen…" at bounding box center [834, 490] width 928 height 517
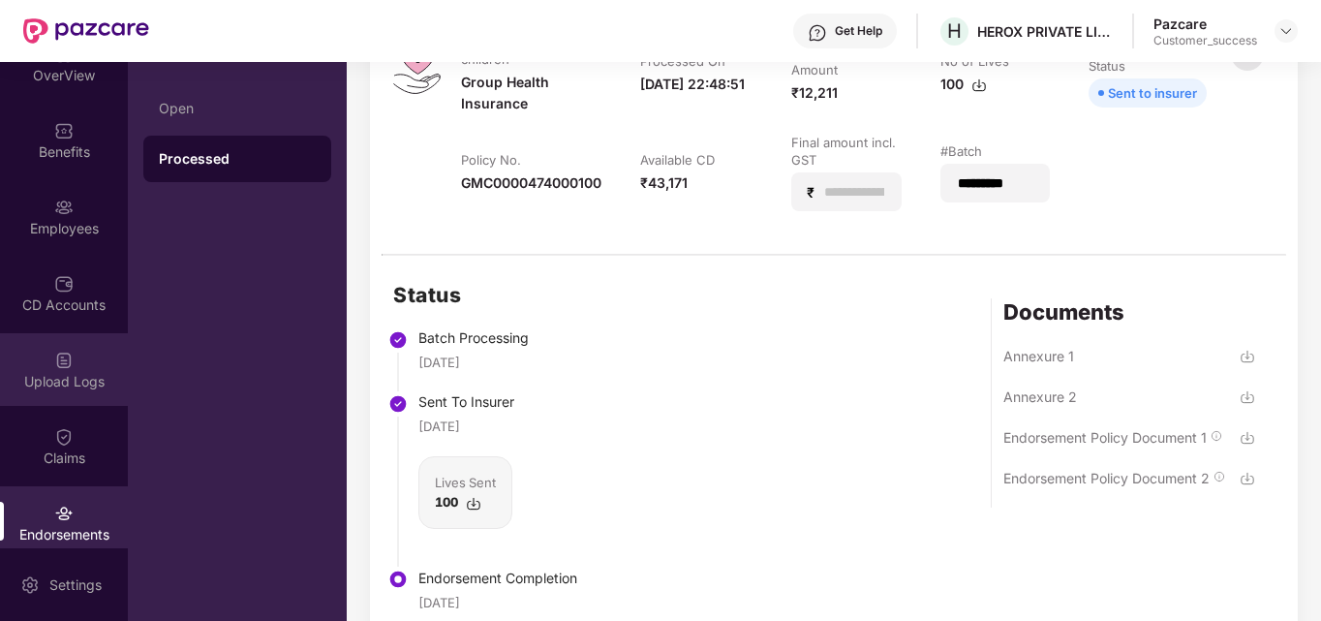
scroll to position [34, 0]
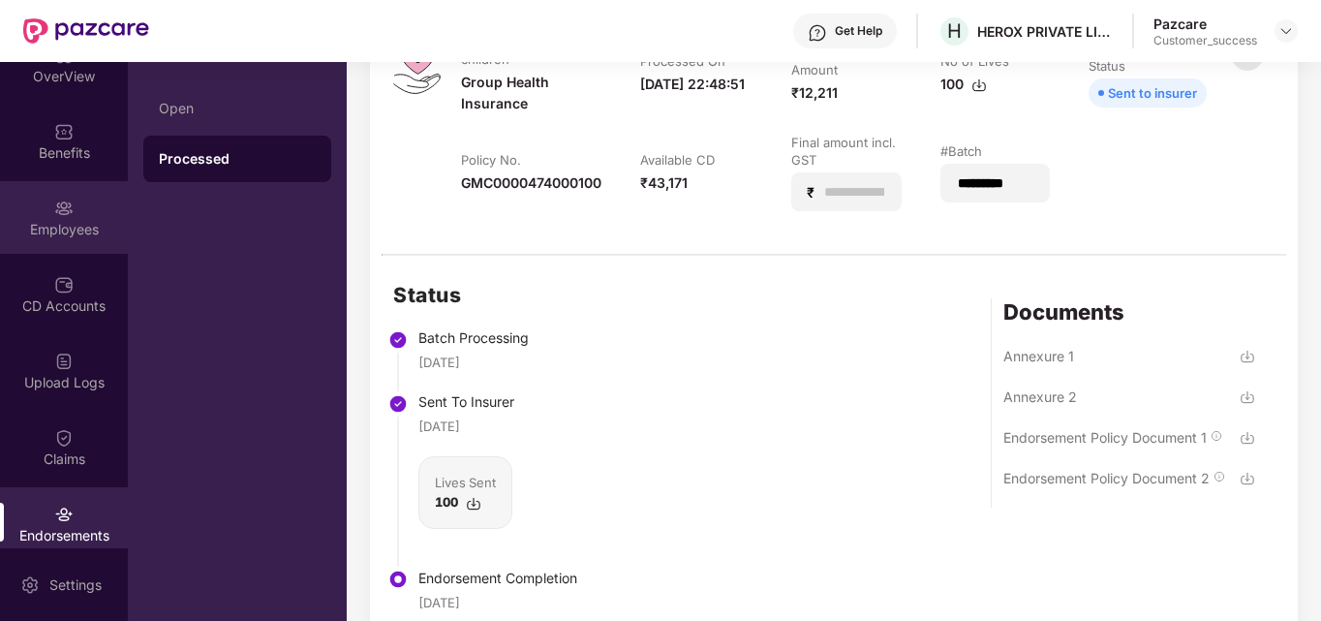
click at [46, 229] on div "Employees" at bounding box center [64, 229] width 128 height 19
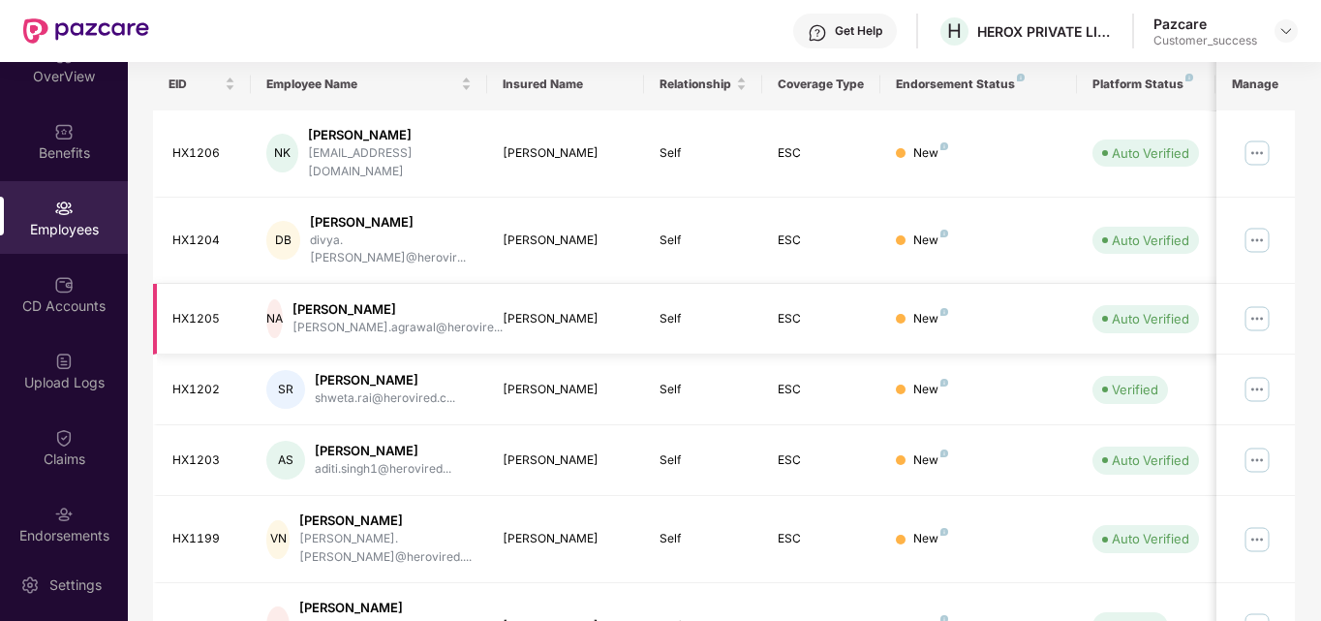
scroll to position [102, 0]
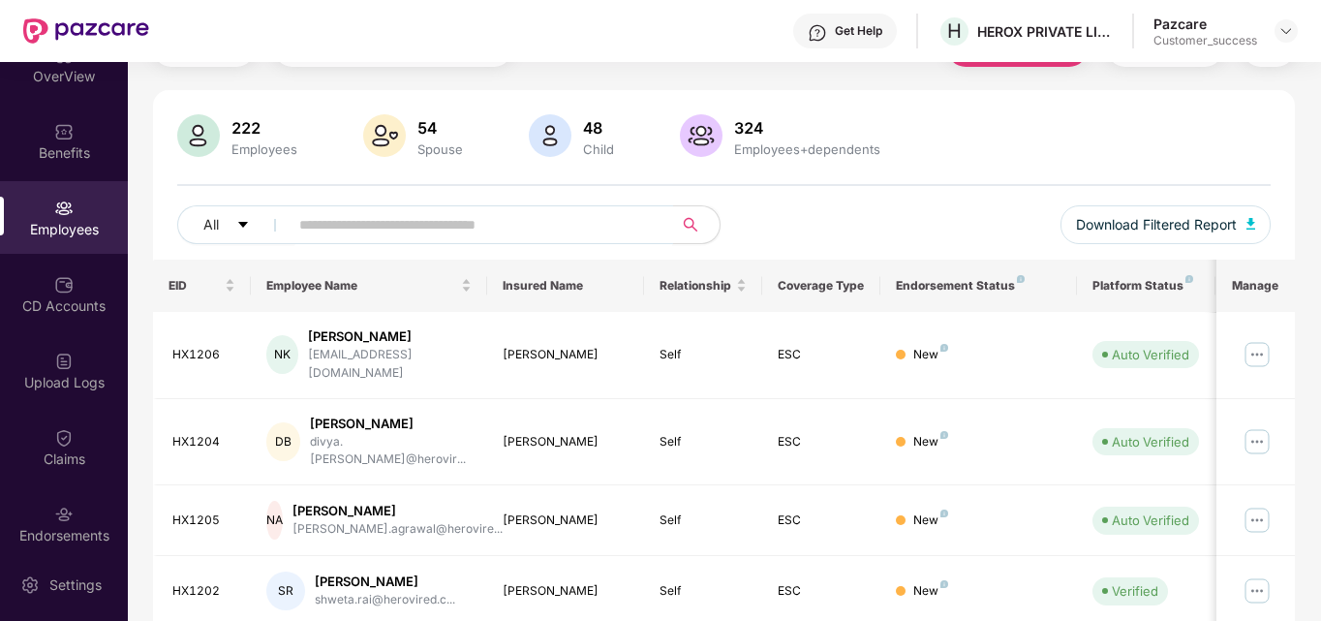
click at [325, 221] on input "text" at bounding box center [473, 224] width 348 height 29
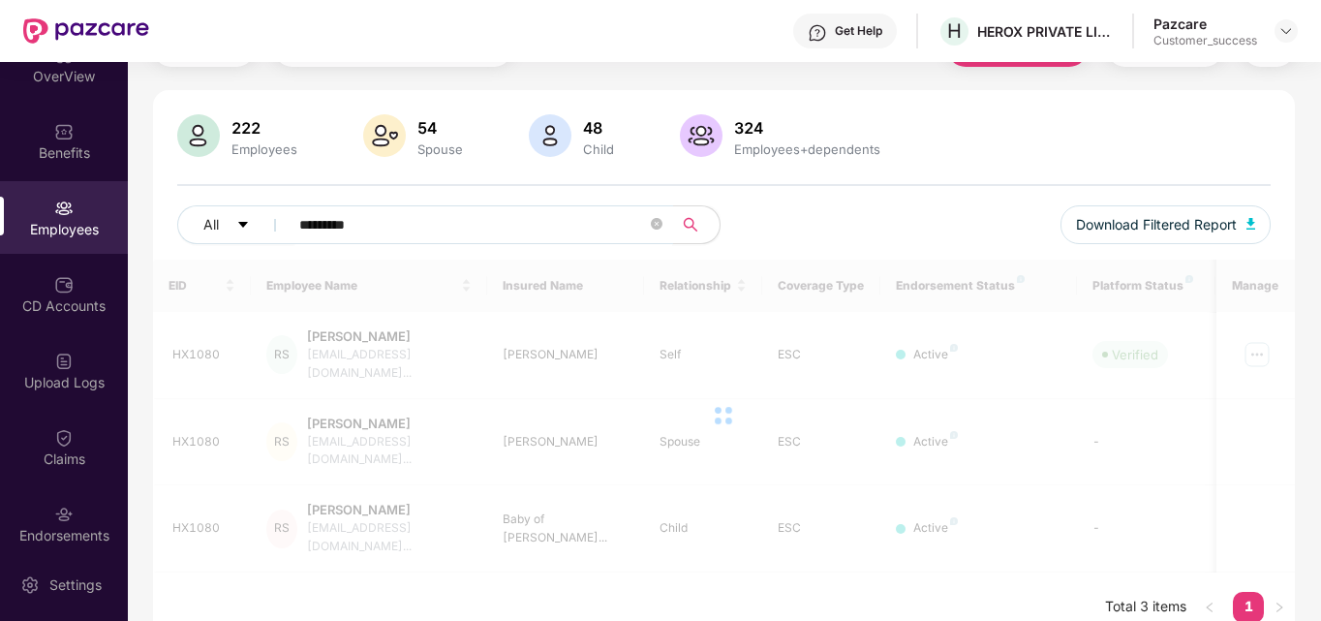
scroll to position [75, 0]
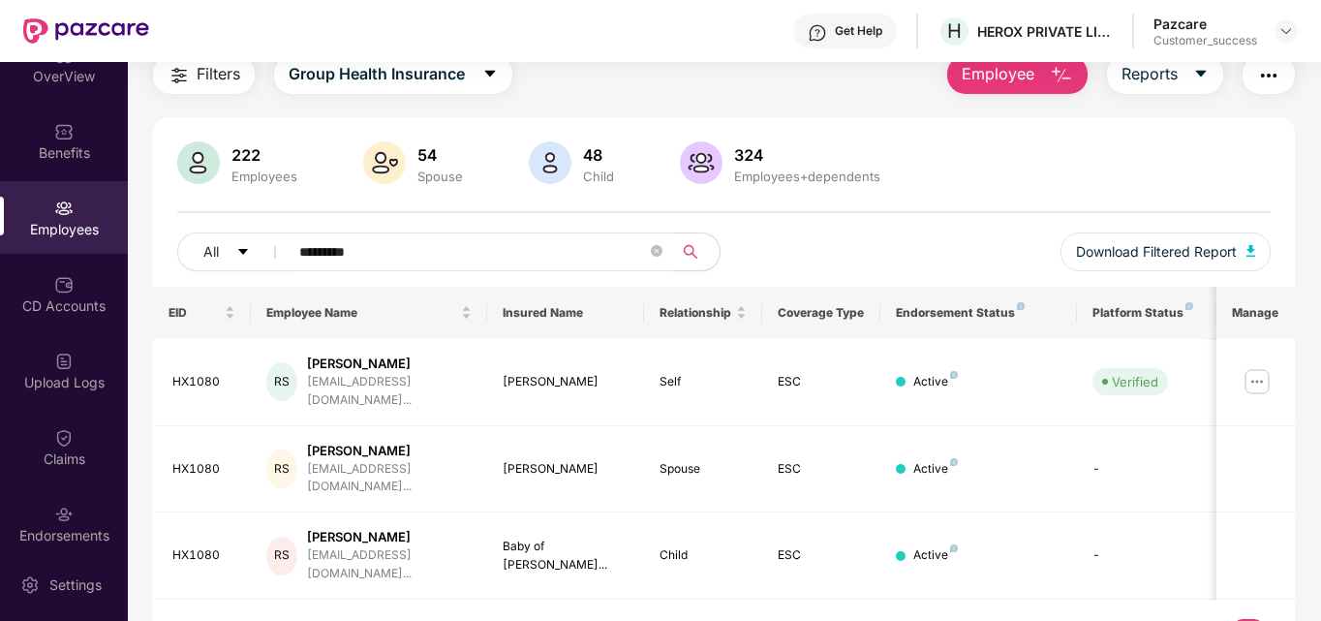
click at [492, 261] on input "*********" at bounding box center [473, 251] width 348 height 29
type input "**********"
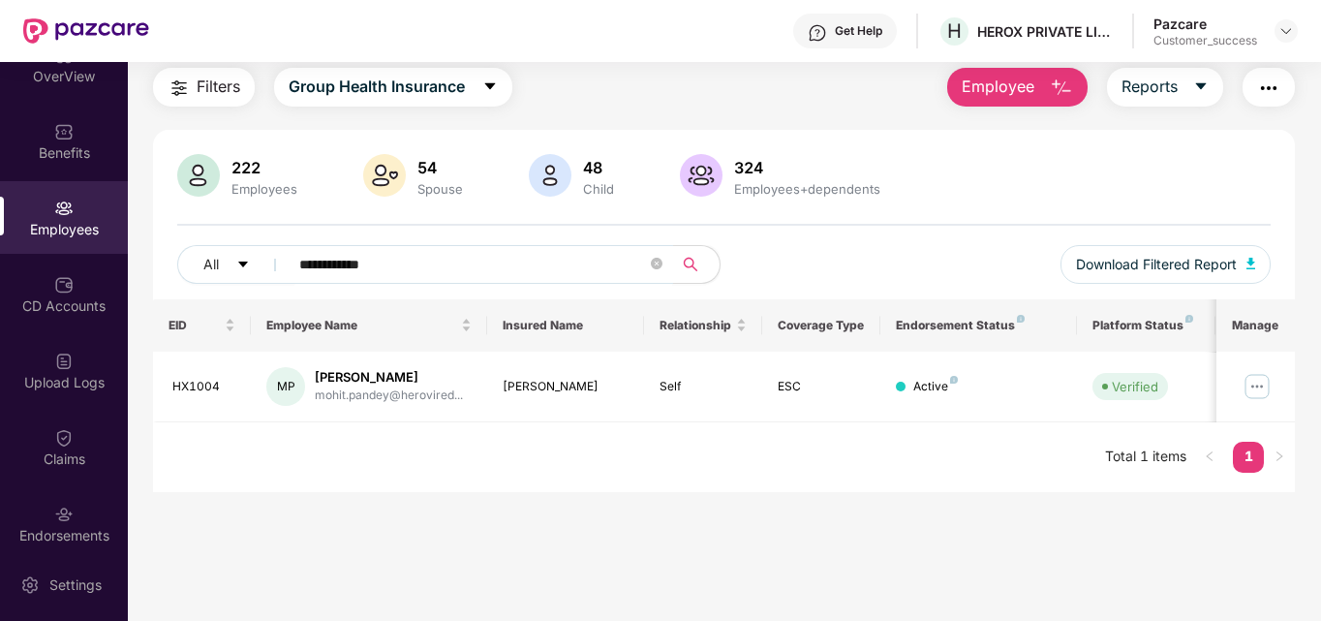
scroll to position [62, 0]
click at [1261, 399] on img at bounding box center [1257, 386] width 31 height 31
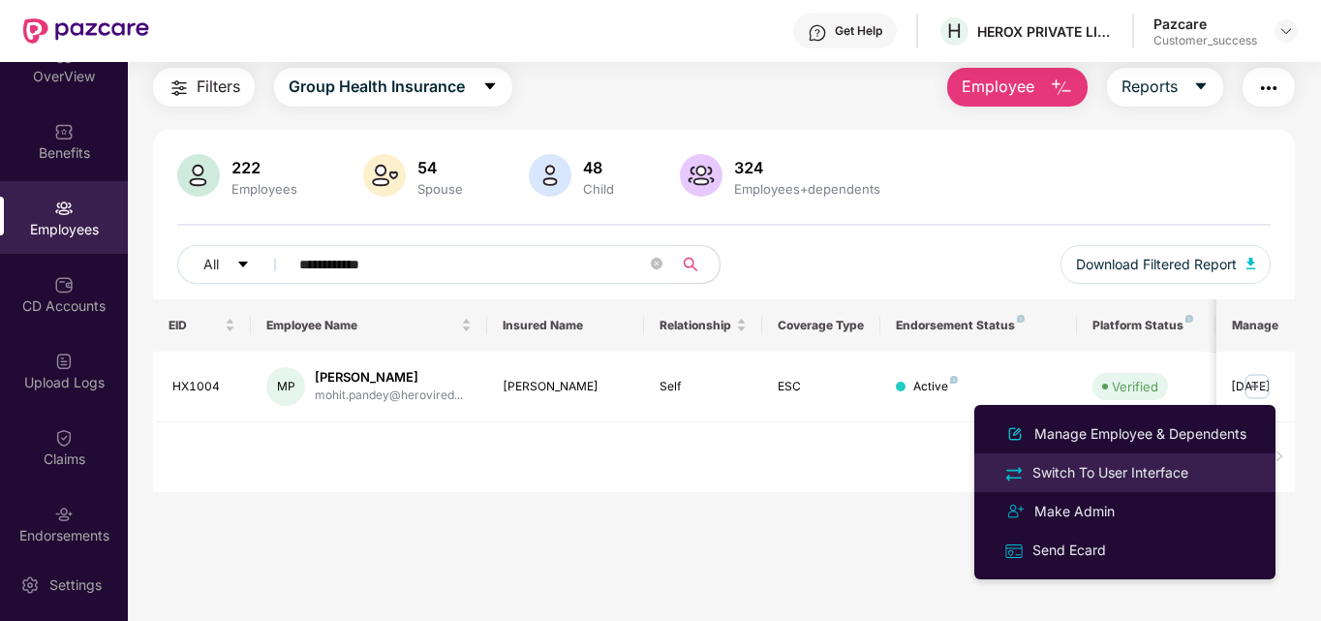
click at [1101, 471] on div "Switch To User Interface" at bounding box center [1111, 472] width 164 height 21
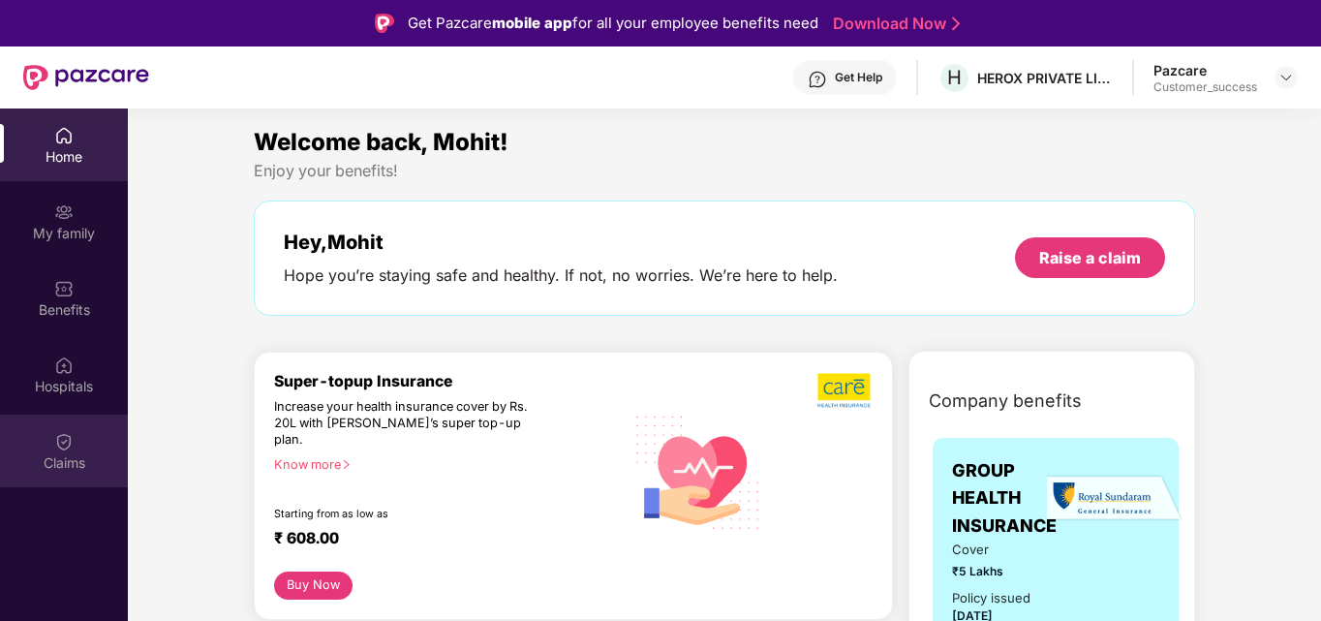
click at [64, 459] on div "Claims" at bounding box center [64, 462] width 128 height 19
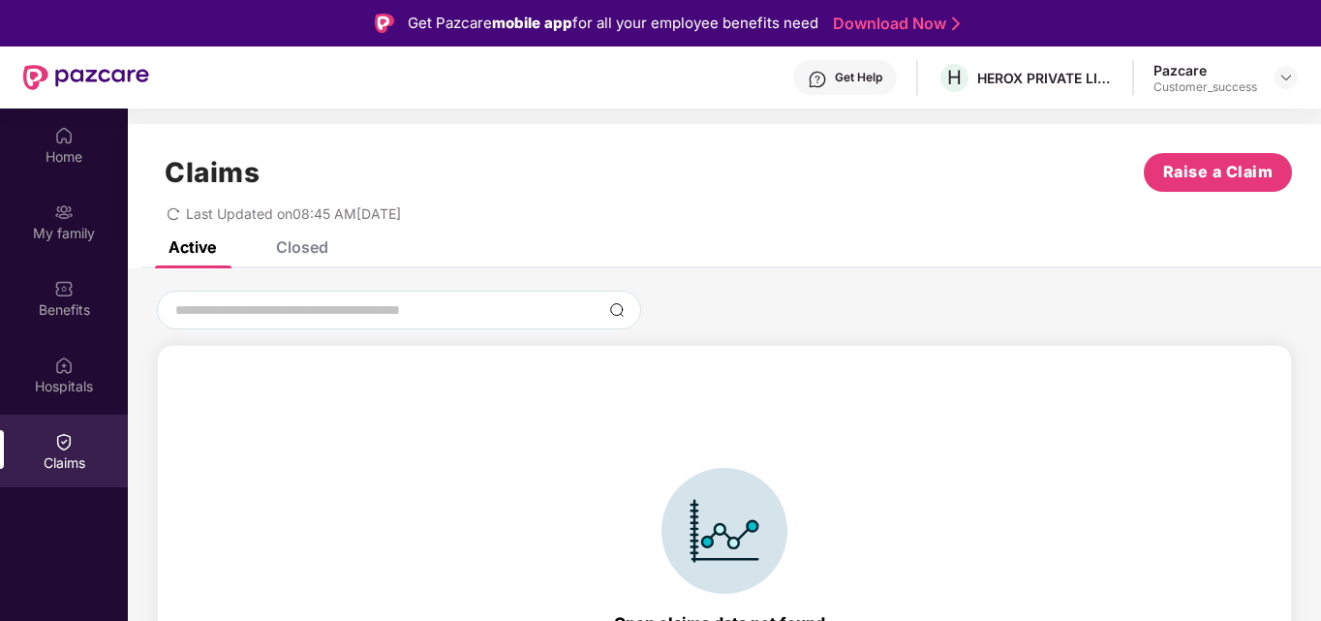
click at [286, 236] on div "Claims Raise a Claim Last Updated on 08:45 AM[DATE]" at bounding box center [724, 182] width 1193 height 117
click at [289, 244] on div "Closed" at bounding box center [302, 246] width 52 height 19
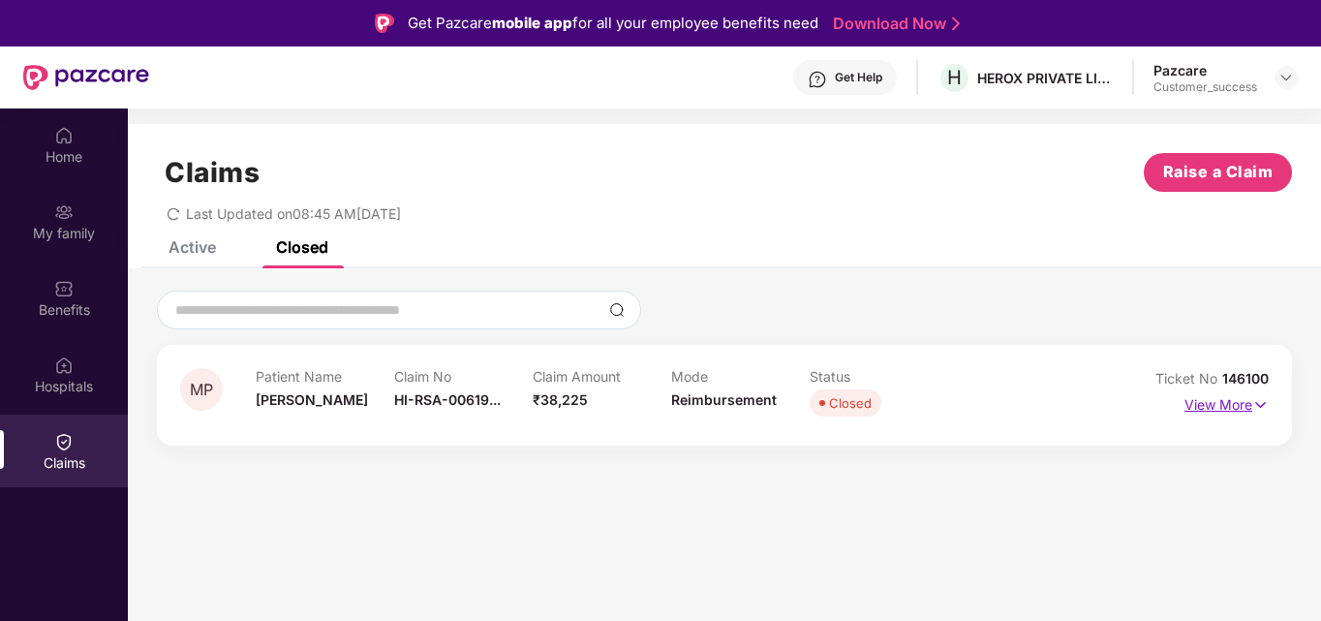
click at [1204, 399] on p "View More" at bounding box center [1226, 402] width 84 height 26
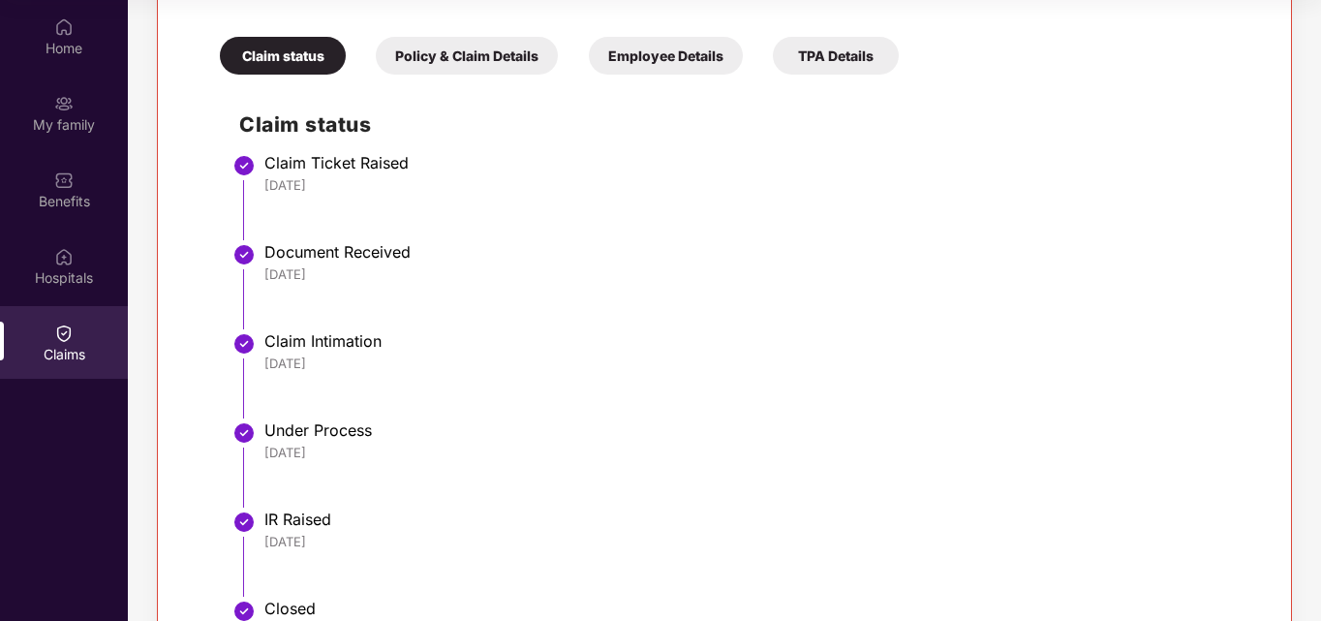
scroll to position [409, 0]
click at [685, 49] on div "Employee Details" at bounding box center [666, 57] width 154 height 38
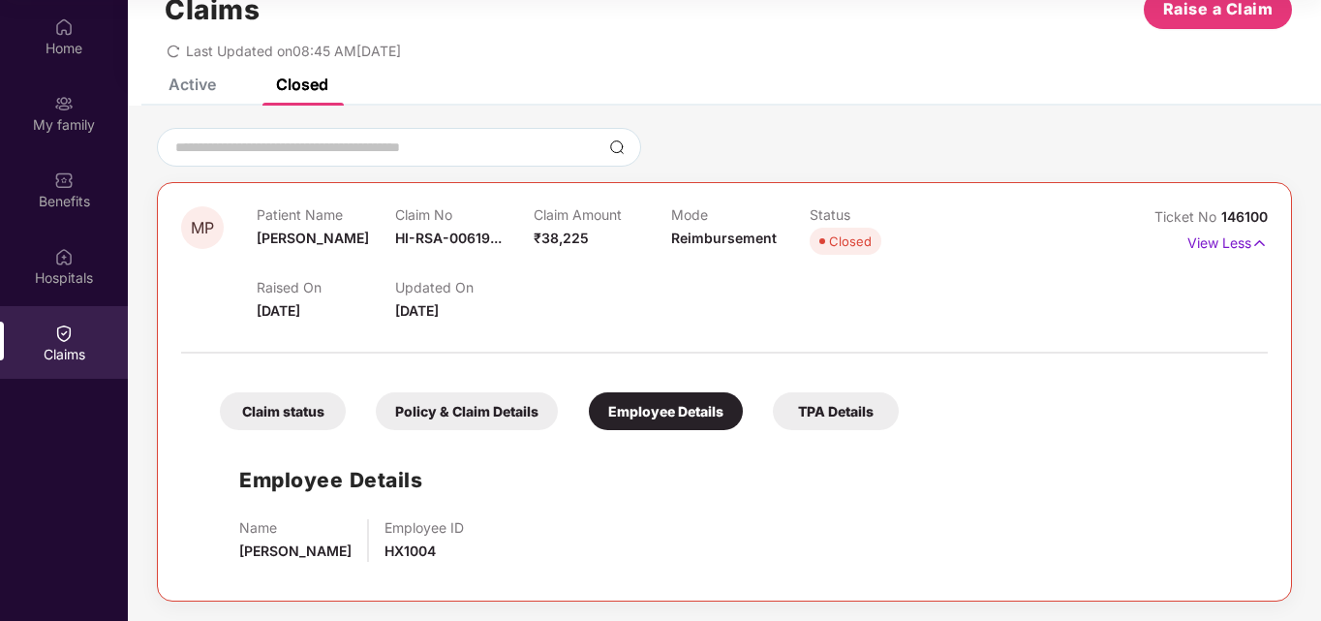
scroll to position [54, 0]
click at [446, 412] on div "Policy & Claim Details" at bounding box center [467, 411] width 182 height 38
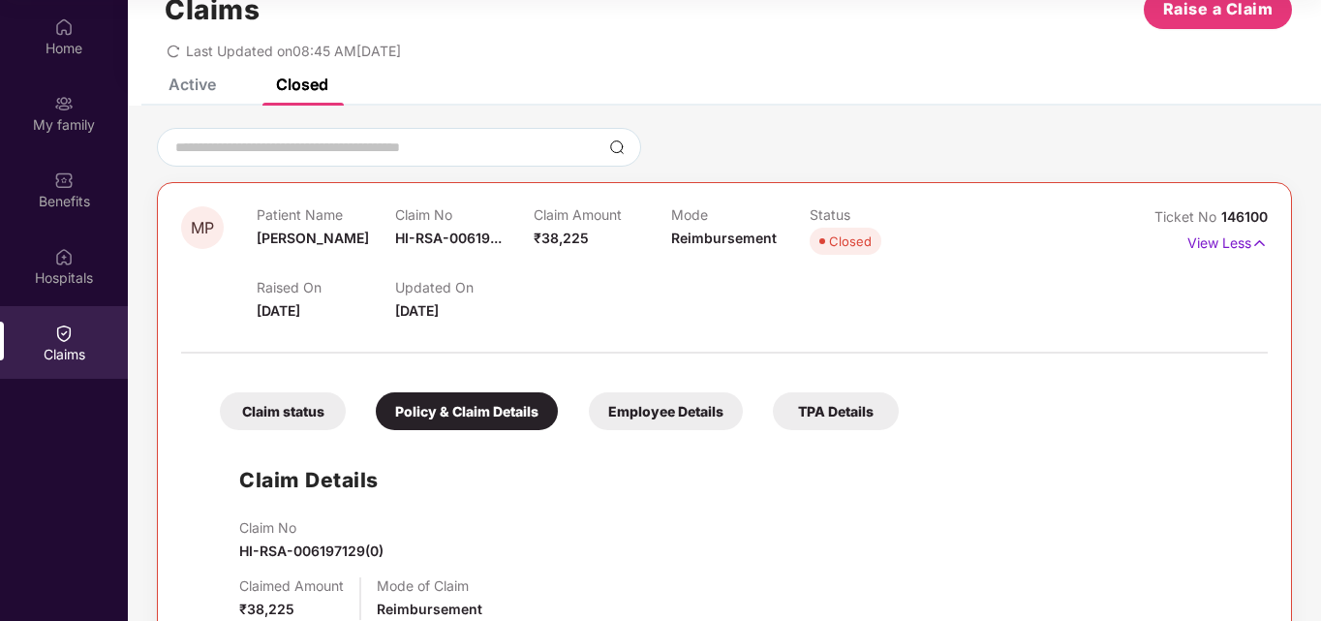
scroll to position [409, 0]
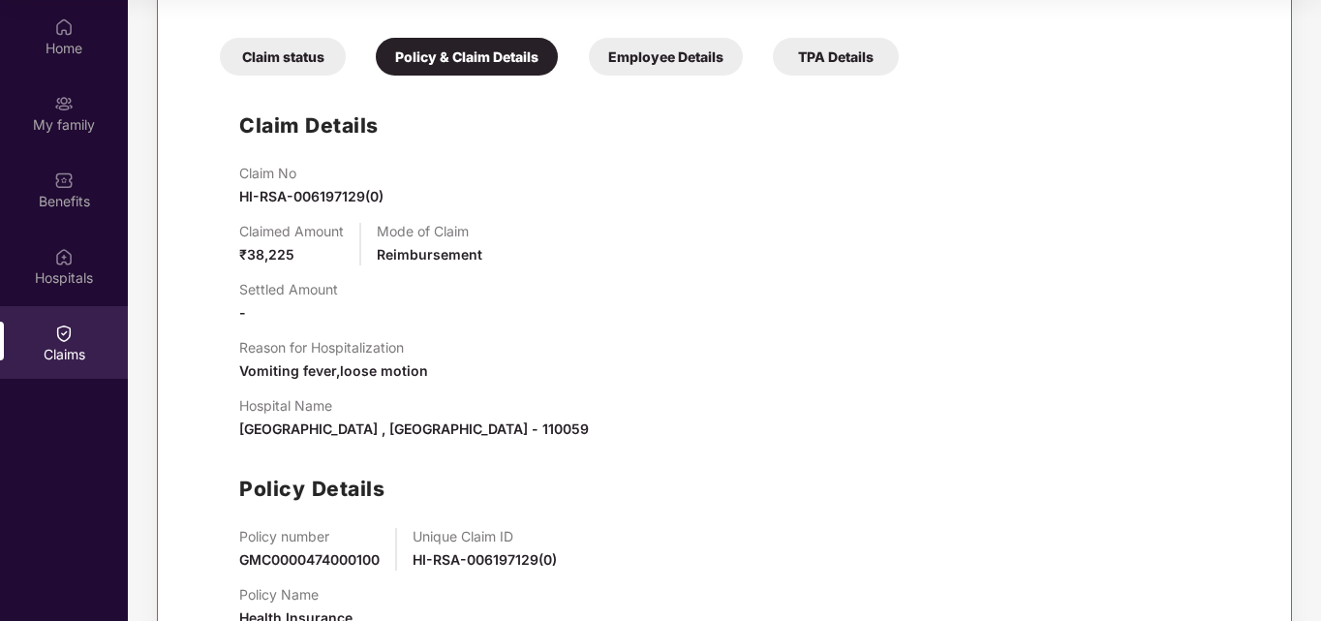
click at [304, 67] on div "Claim status" at bounding box center [283, 57] width 126 height 38
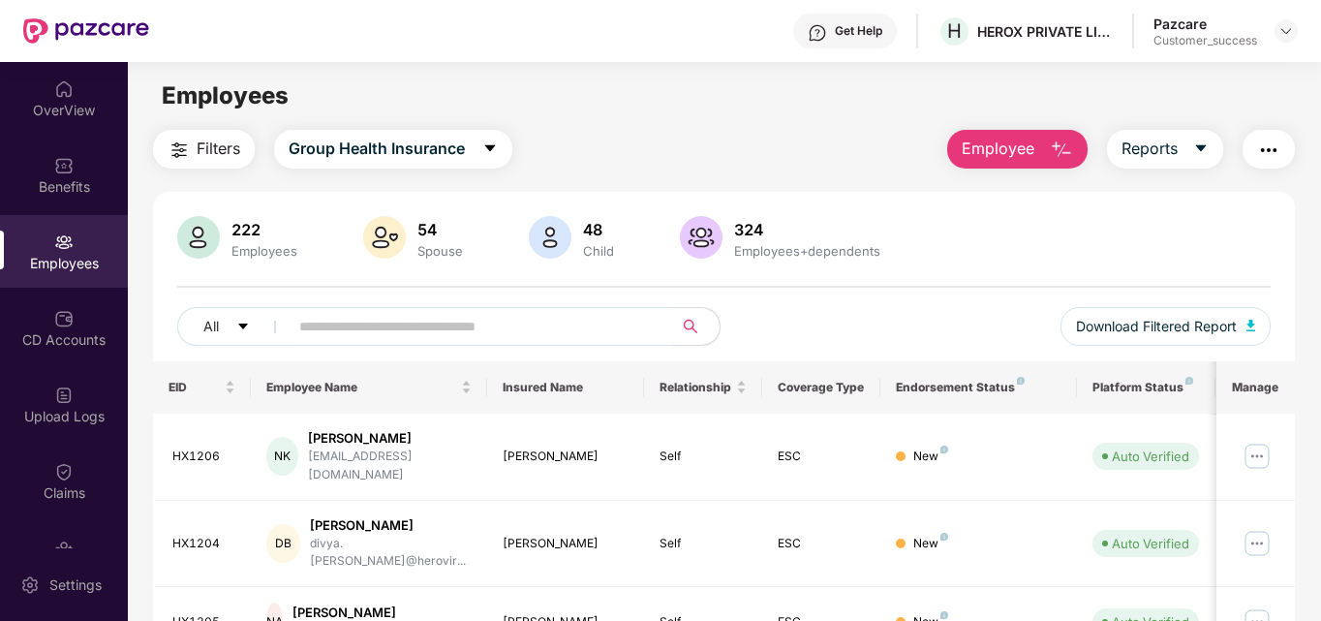
click at [528, 329] on input "text" at bounding box center [473, 326] width 348 height 29
type input "*********"
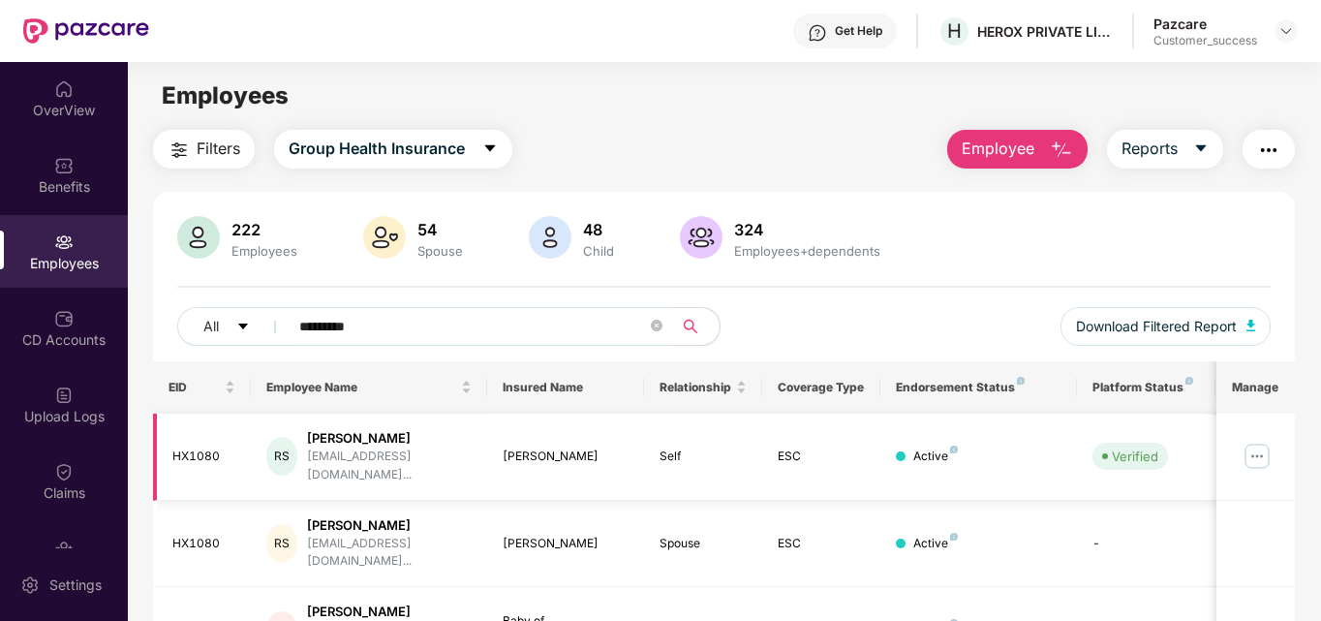
scroll to position [75, 0]
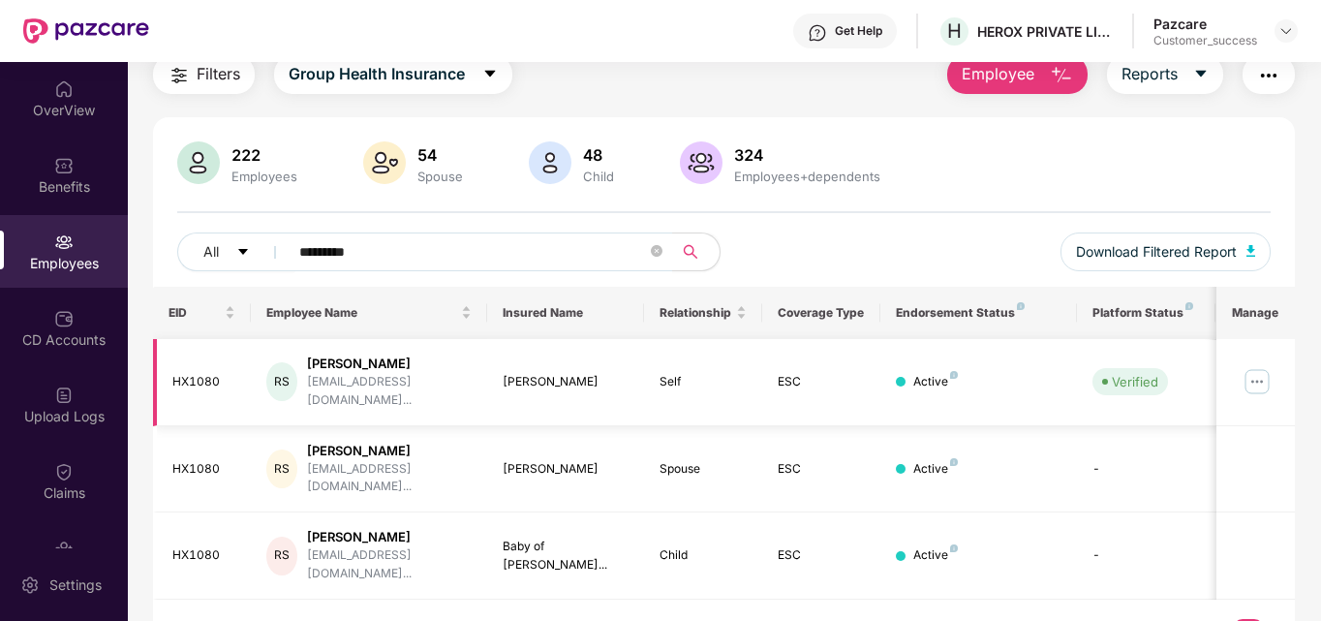
click at [1240, 378] on td at bounding box center [1255, 382] width 78 height 87
click at [1258, 378] on img at bounding box center [1257, 381] width 31 height 31
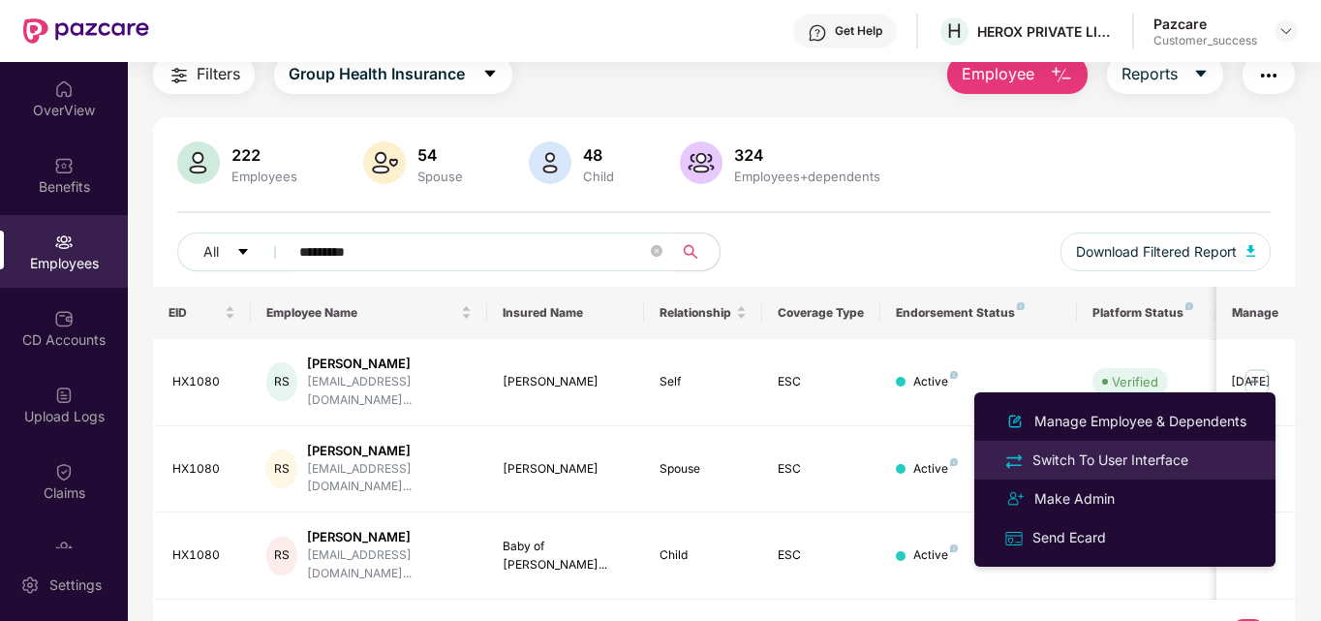
click at [1168, 451] on div "Switch To User Interface" at bounding box center [1111, 459] width 164 height 21
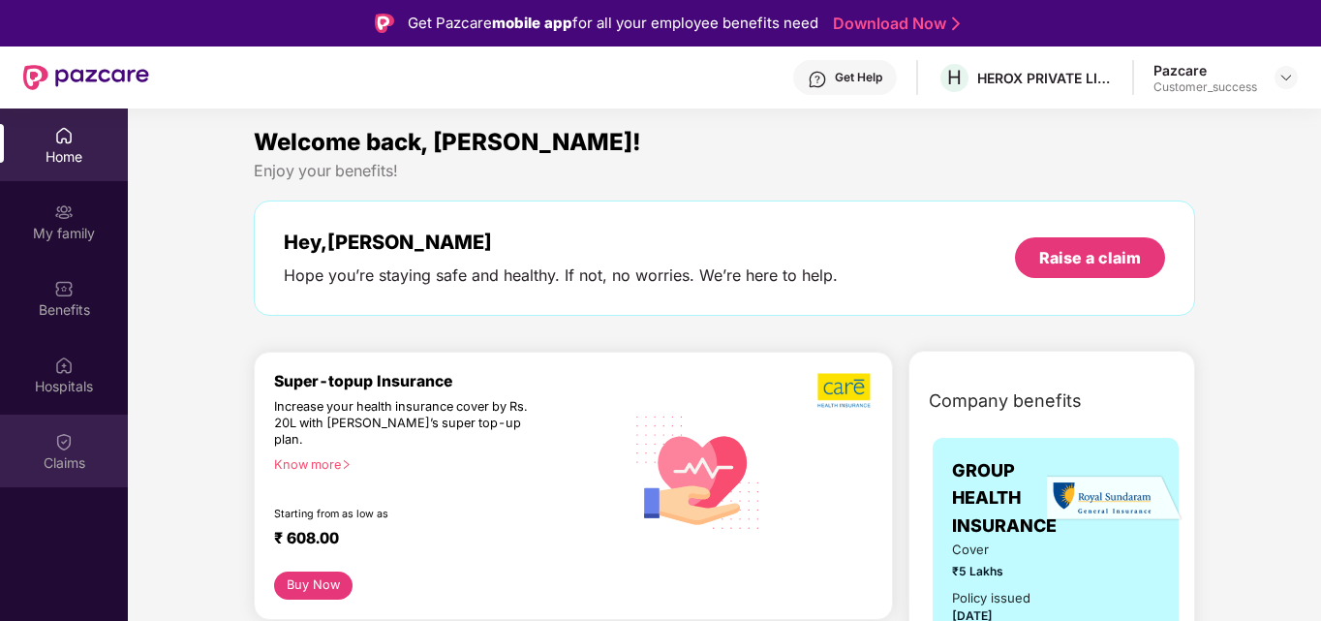
click at [53, 437] on div "Claims" at bounding box center [64, 451] width 128 height 73
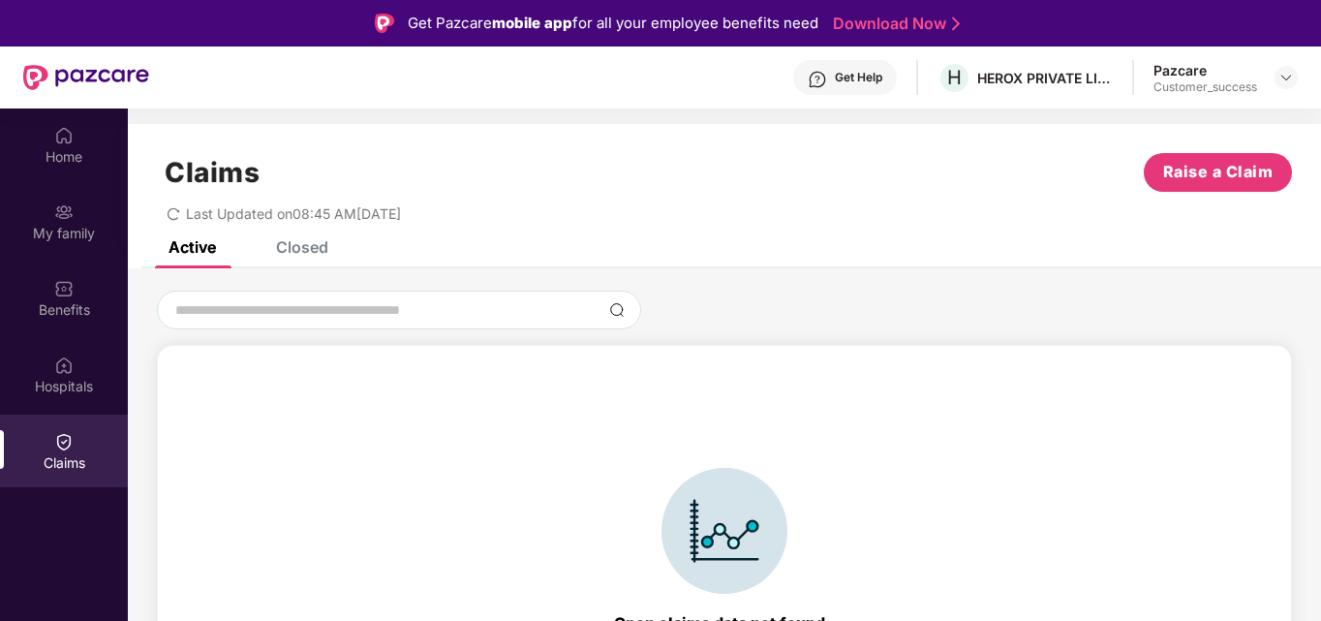
click at [289, 244] on div "Closed" at bounding box center [302, 246] width 52 height 19
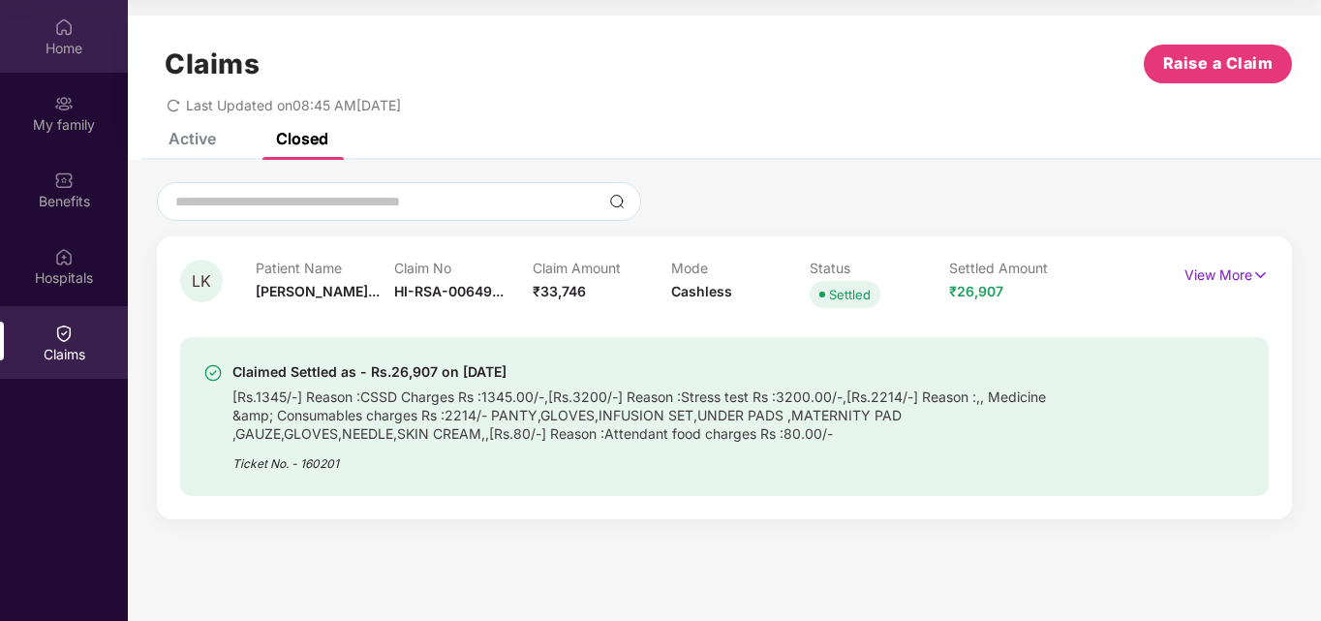
scroll to position [0, 0]
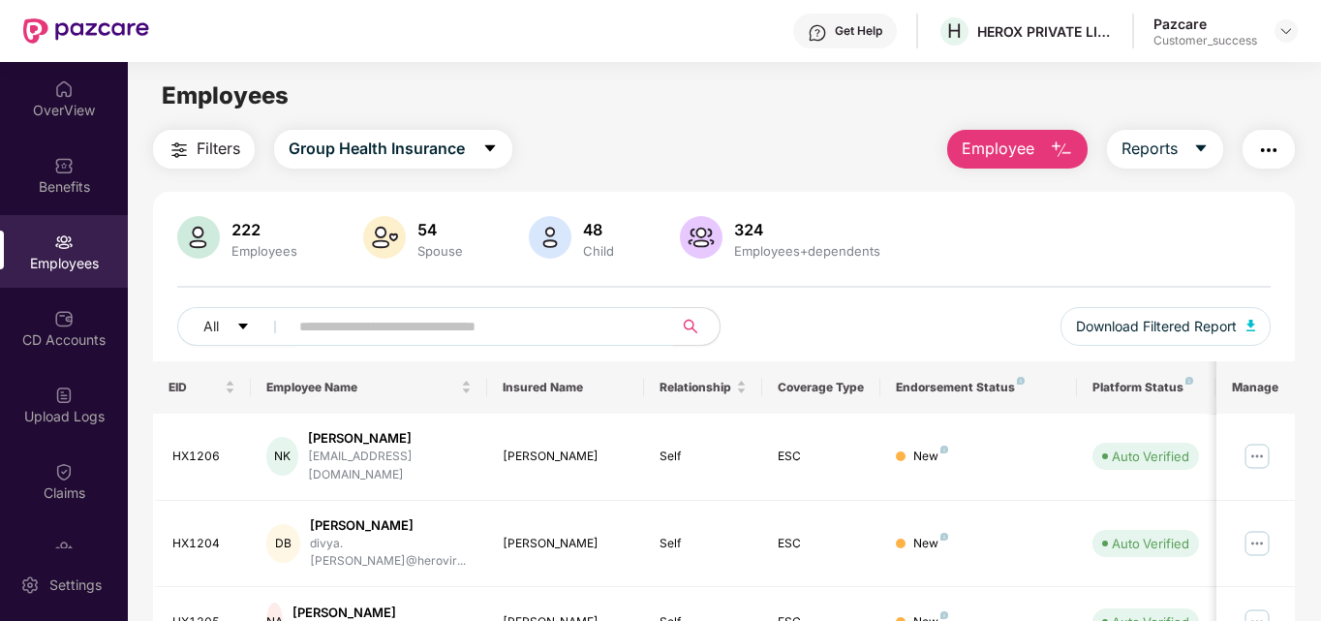
click at [334, 322] on input "text" at bounding box center [473, 326] width 348 height 29
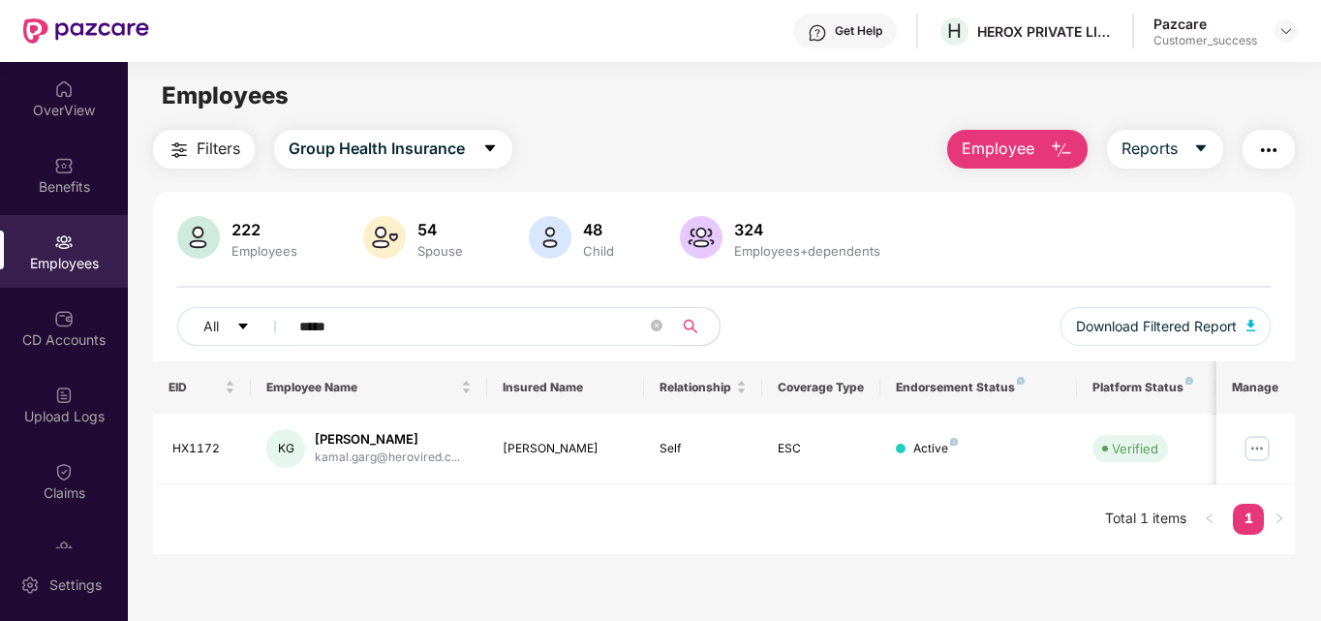
type input "*****"
click at [1259, 453] on img at bounding box center [1257, 448] width 31 height 31
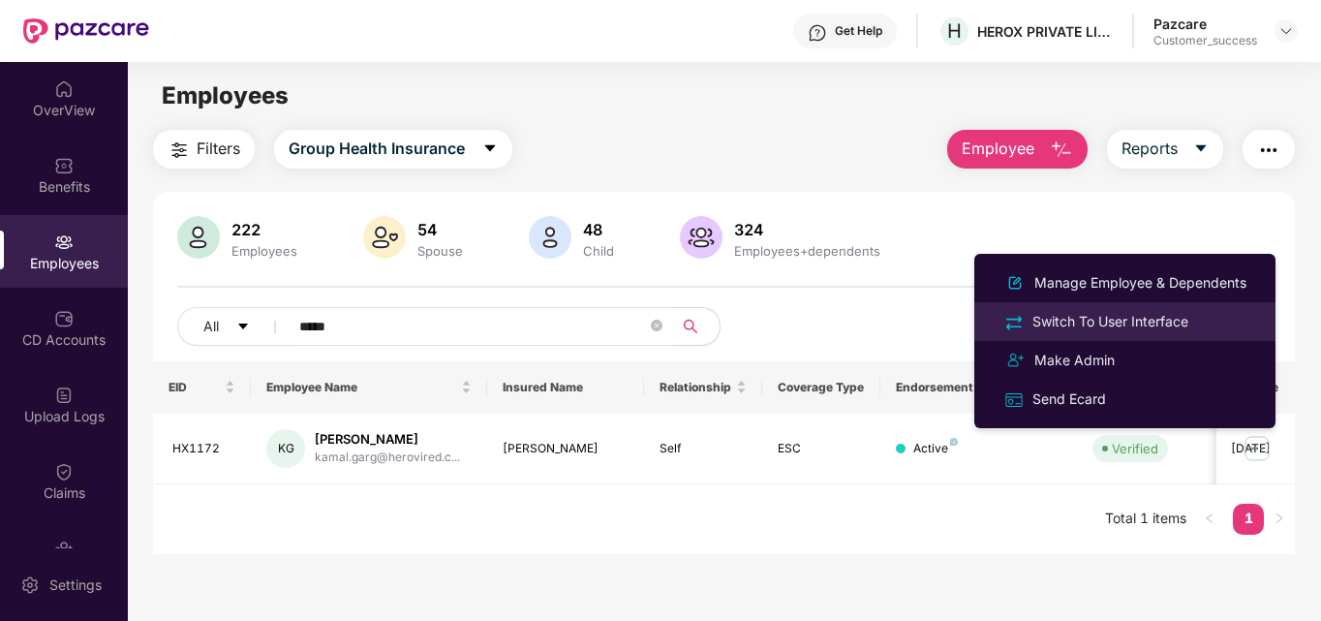
click at [1099, 328] on div "Switch To User Interface" at bounding box center [1111, 321] width 164 height 21
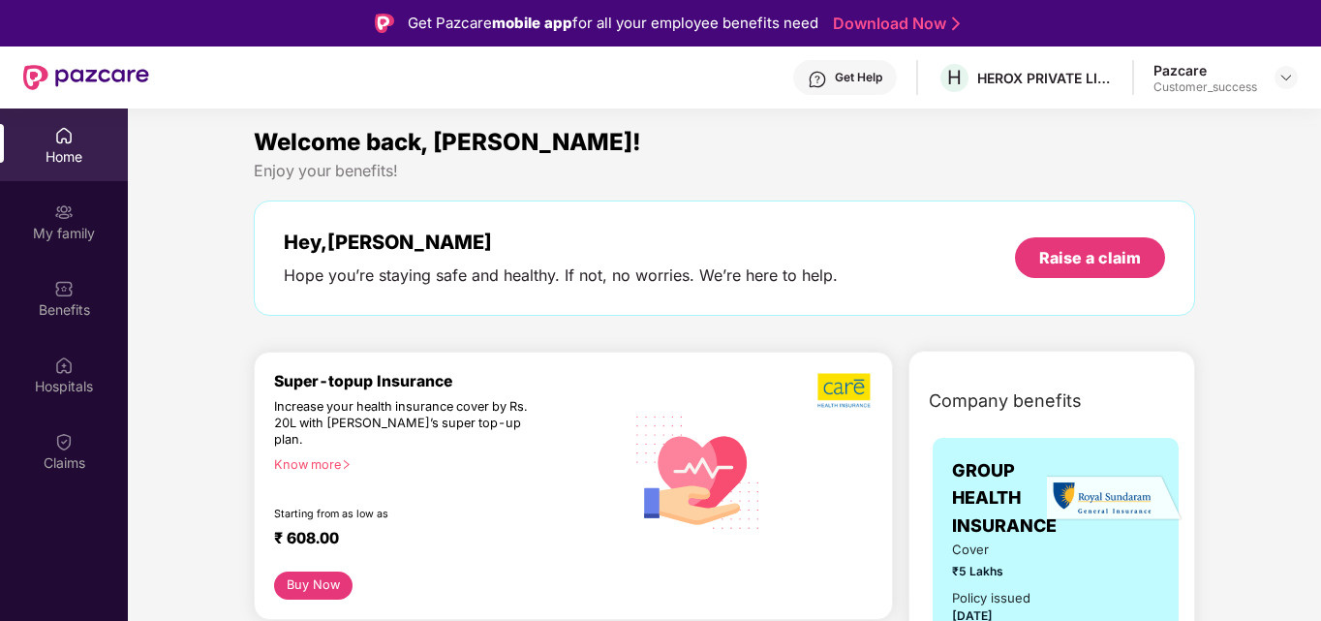
scroll to position [285, 0]
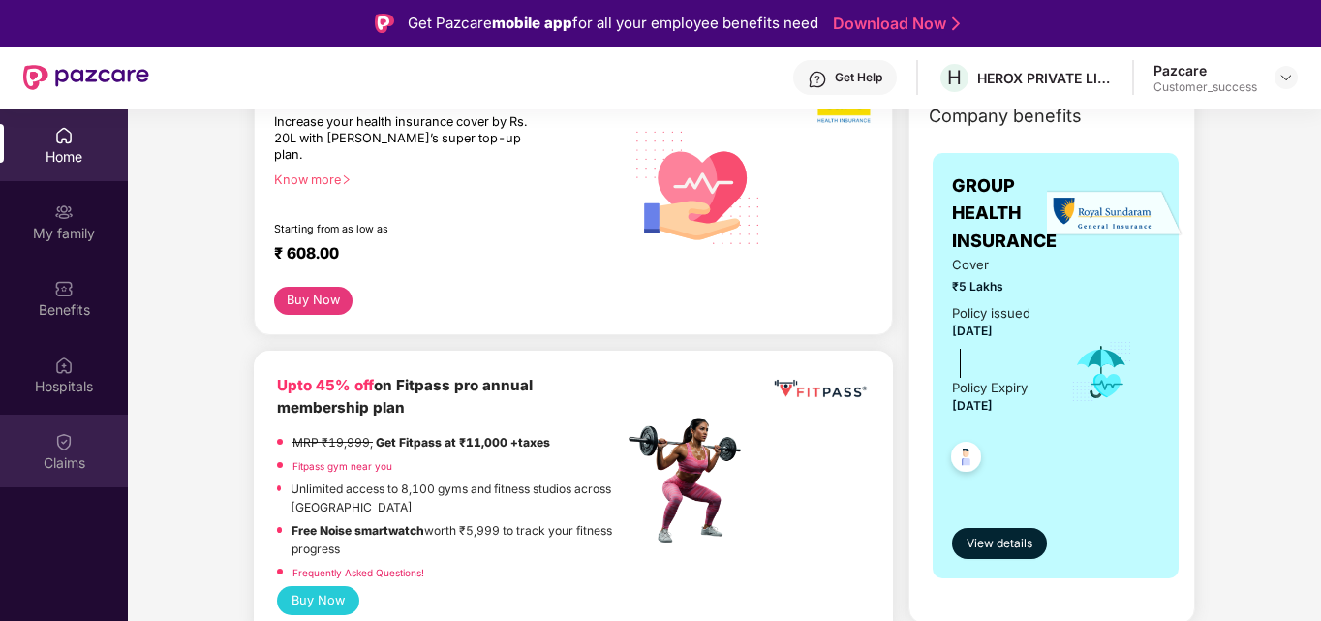
click at [48, 439] on div "Claims" at bounding box center [64, 451] width 128 height 73
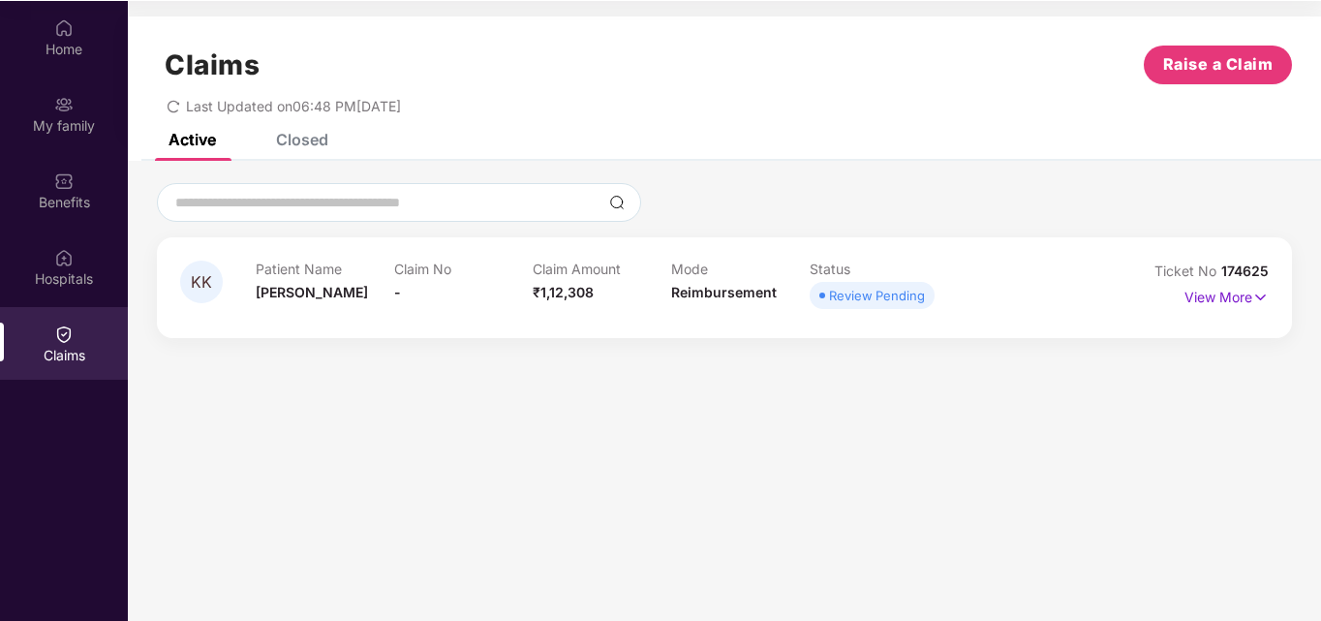
scroll to position [108, 0]
click at [1210, 300] on p "View More" at bounding box center [1226, 294] width 84 height 26
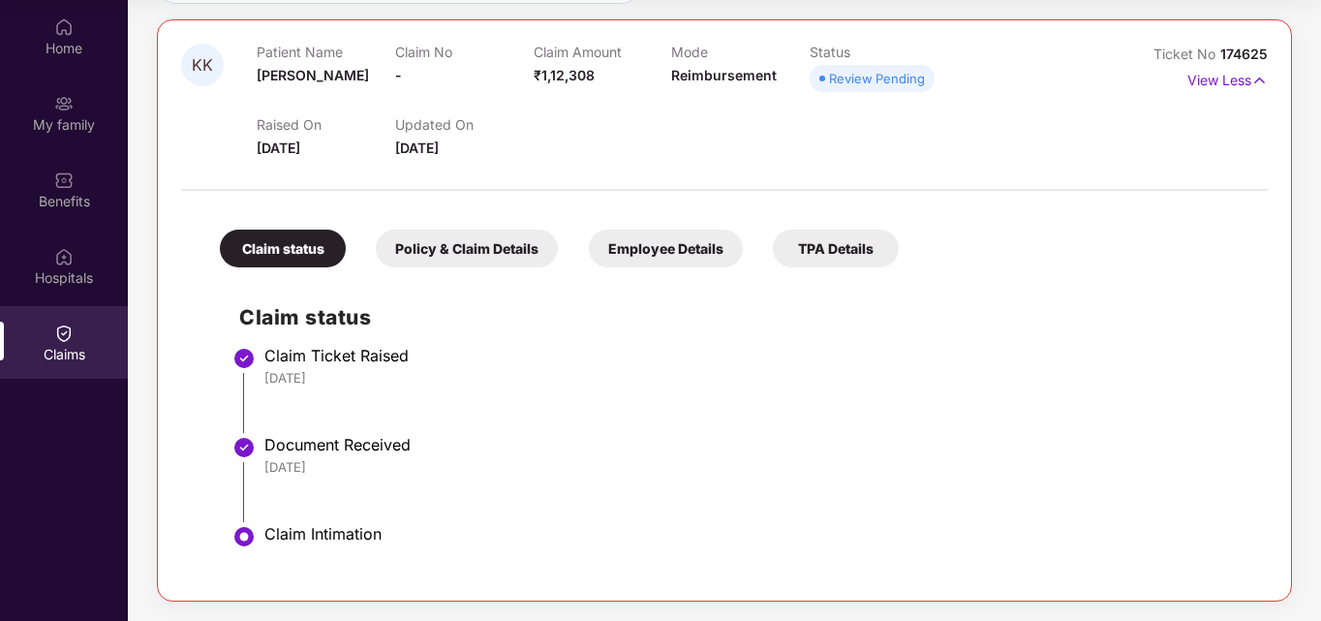
scroll to position [0, 0]
